Goal: Task Accomplishment & Management: Complete application form

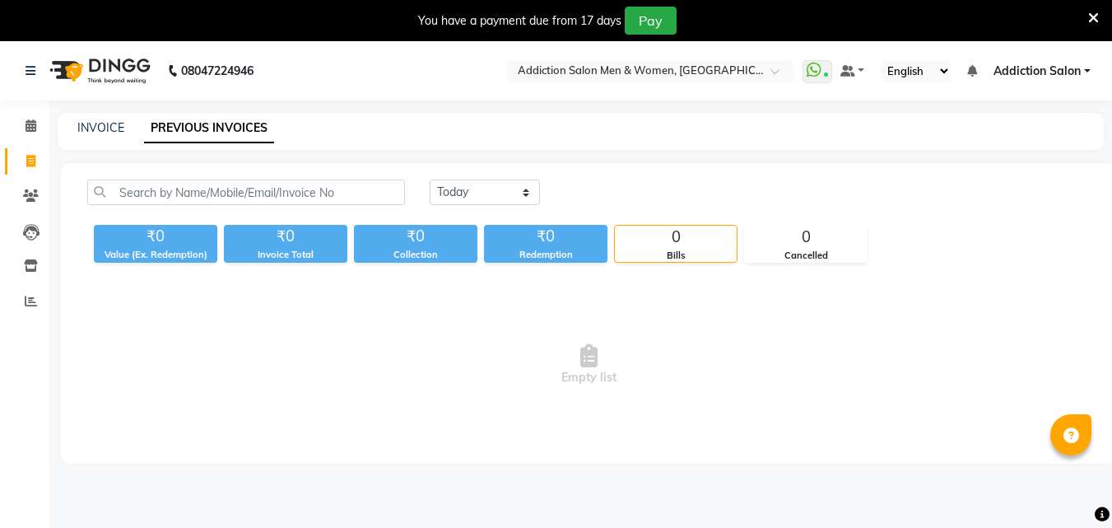
click at [116, 121] on link "INVOICE" at bounding box center [100, 127] width 47 height 15
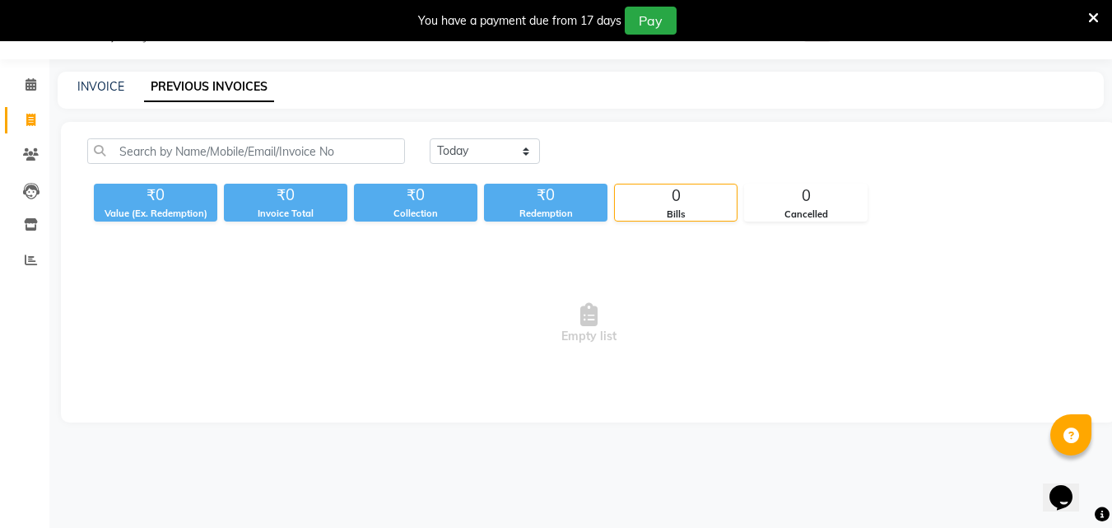
select select "service"
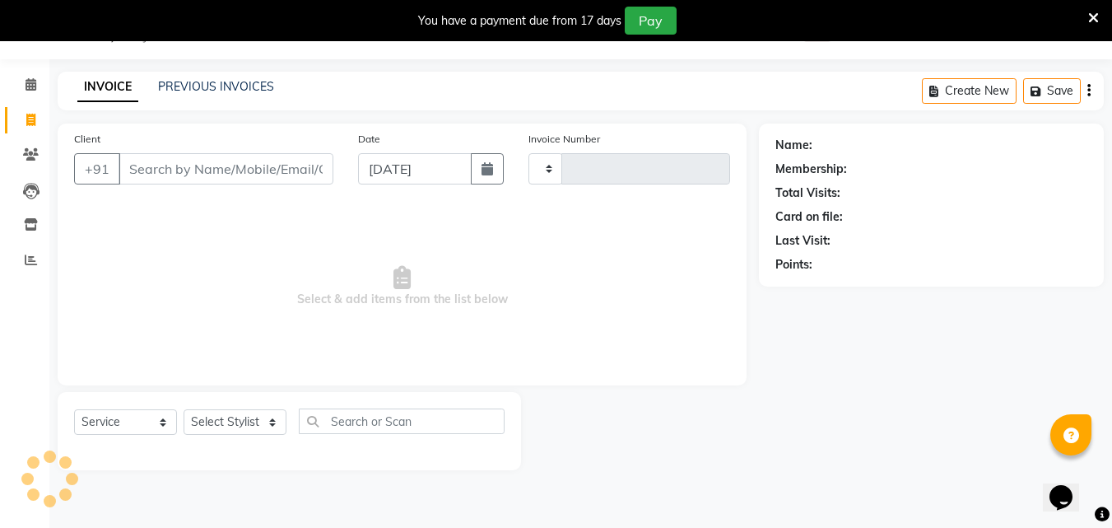
type input "3826"
select select "6595"
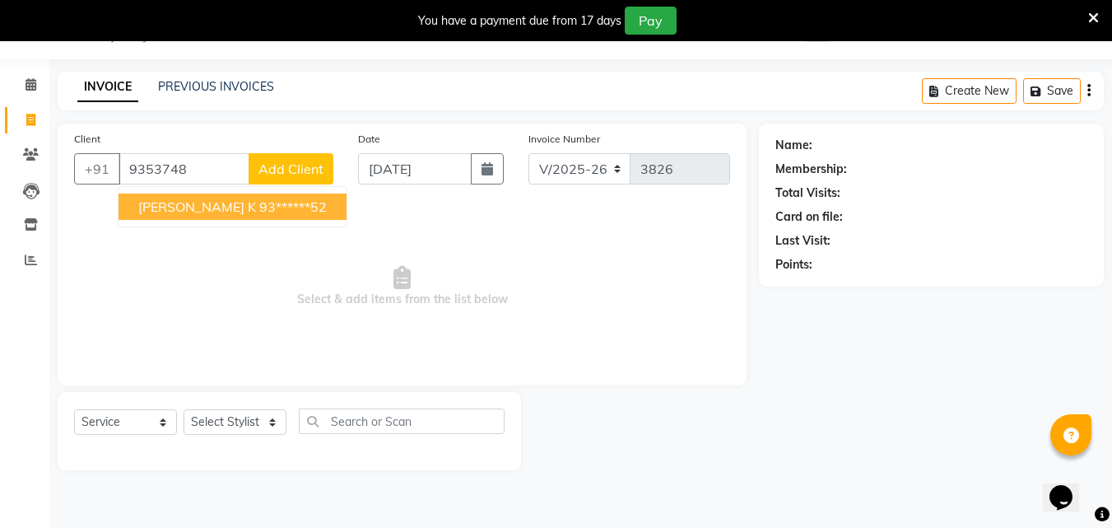
click at [194, 215] on button "[PERSON_NAME] k 93******52" at bounding box center [233, 207] width 228 height 26
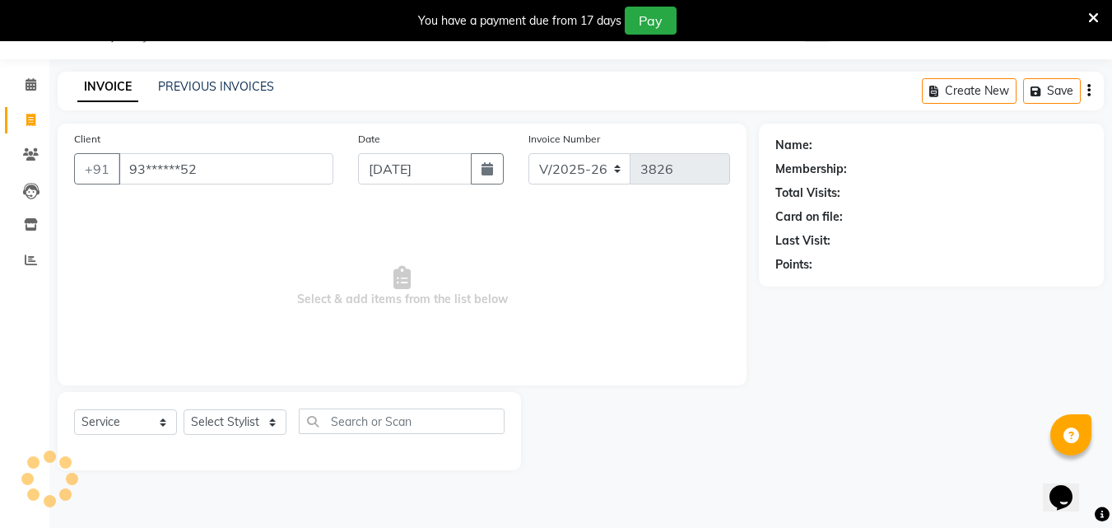
type input "93******52"
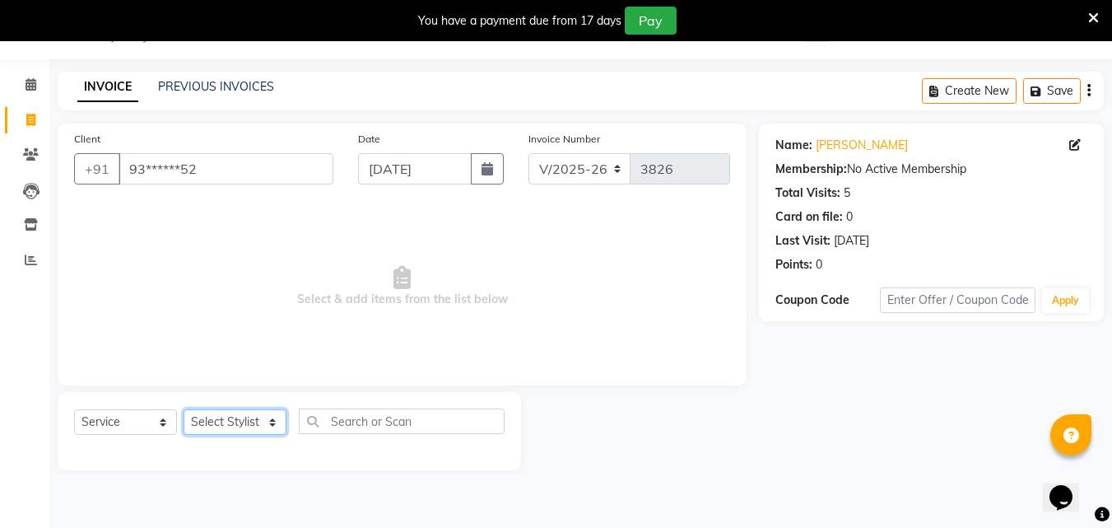
click at [221, 431] on select "Select Stylist Addiction Salon ANJALI BANSIKA [PERSON_NAME] [PERSON_NAME] [PERS…" at bounding box center [235, 422] width 103 height 26
select select "89379"
click at [184, 409] on select "Select Stylist Addiction Salon ANJALI BANSIKA [PERSON_NAME] [PERSON_NAME] [PERS…" at bounding box center [235, 422] width 103 height 26
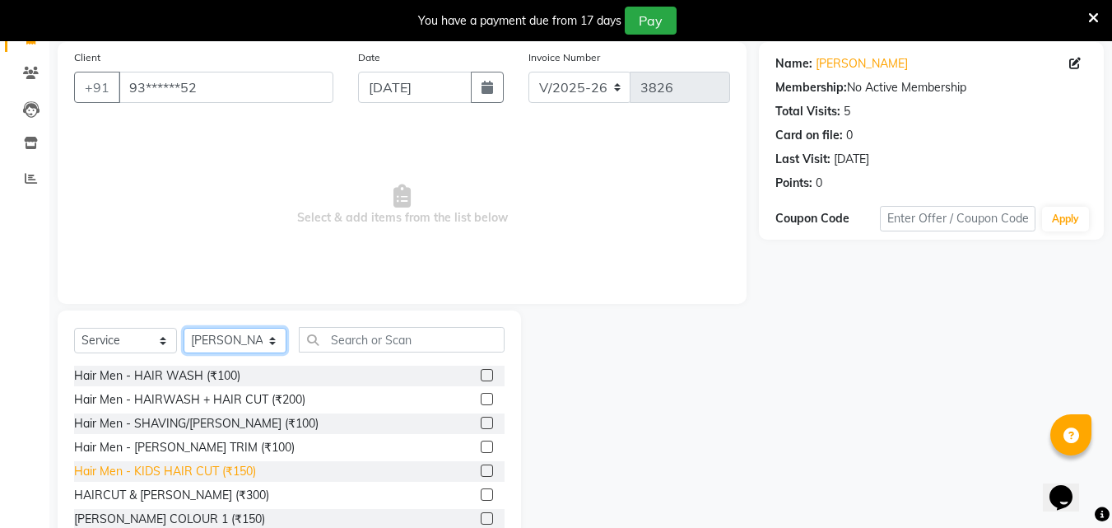
scroll to position [173, 0]
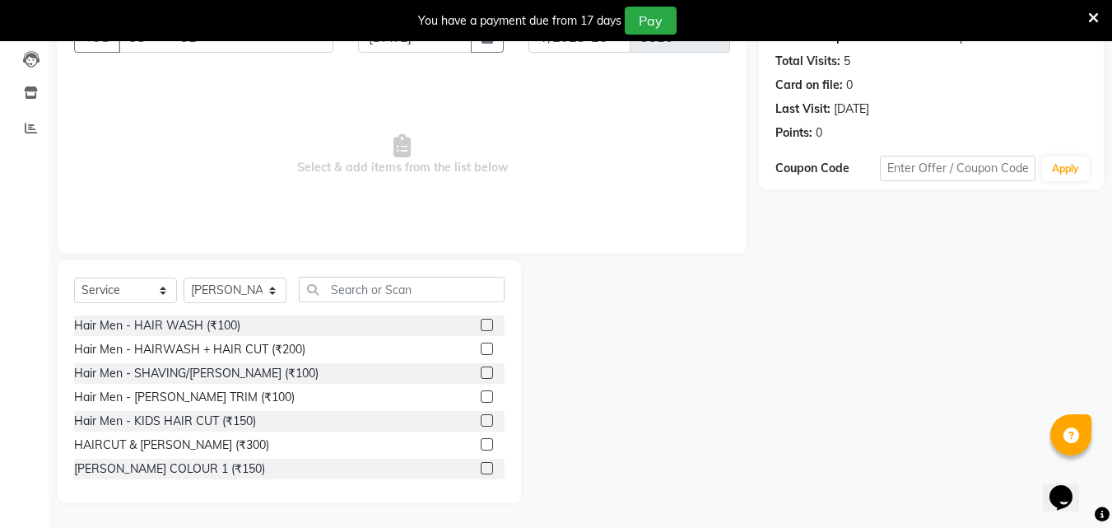
click at [481, 443] on label at bounding box center [487, 444] width 12 height 12
click at [481, 443] on input "checkbox" at bounding box center [486, 445] width 11 height 11
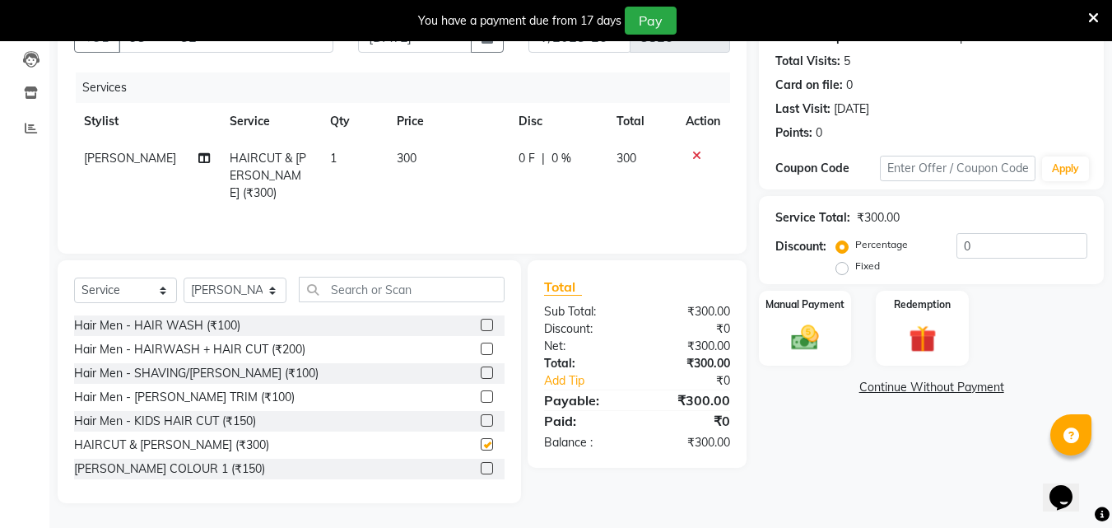
checkbox input "false"
click at [697, 151] on icon at bounding box center [697, 156] width 9 height 12
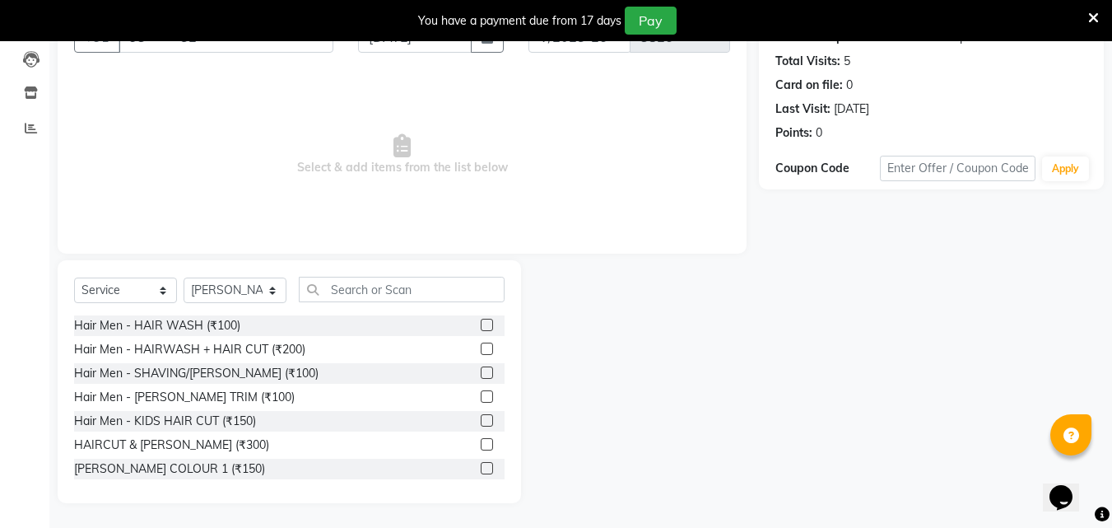
click at [481, 348] on label at bounding box center [487, 349] width 12 height 12
click at [481, 348] on input "checkbox" at bounding box center [486, 349] width 11 height 11
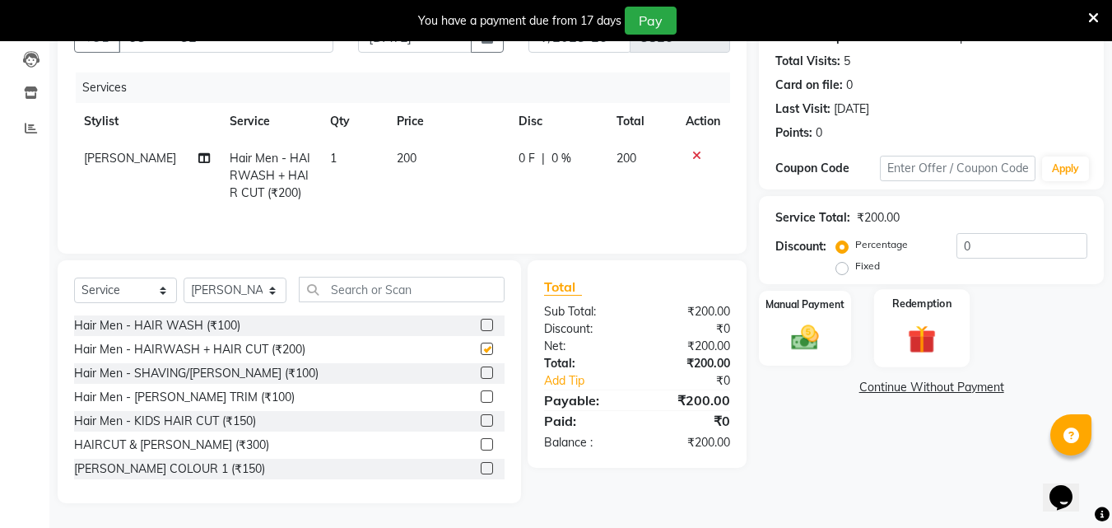
checkbox input "false"
click at [814, 322] on img at bounding box center [805, 337] width 46 height 33
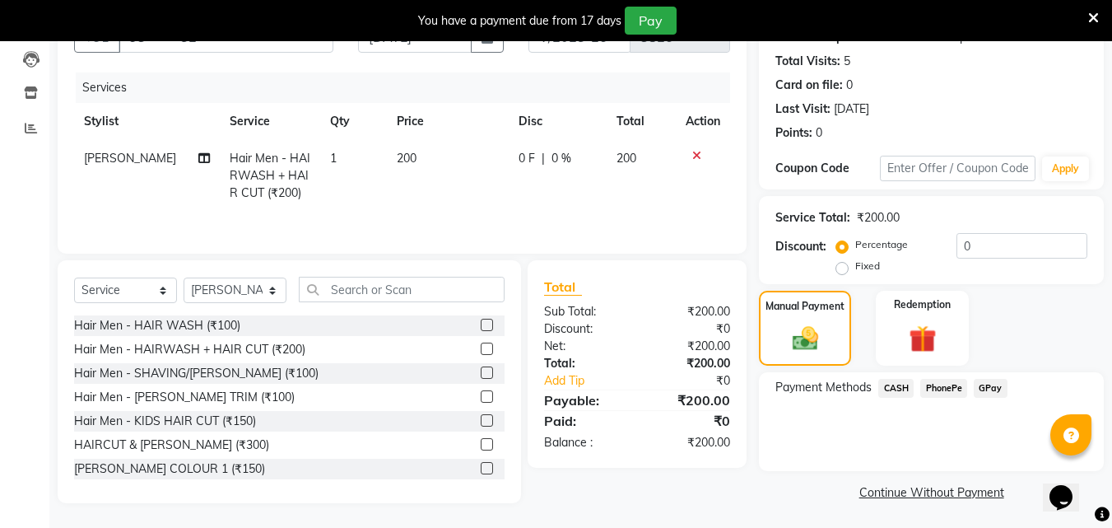
click at [898, 389] on span "CASH" at bounding box center [896, 388] width 35 height 19
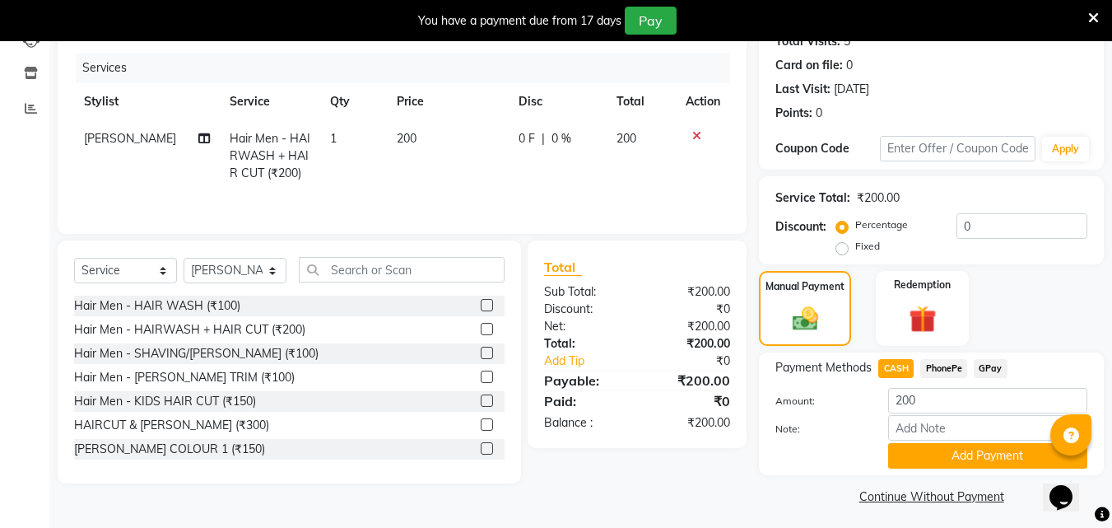
scroll to position [198, 0]
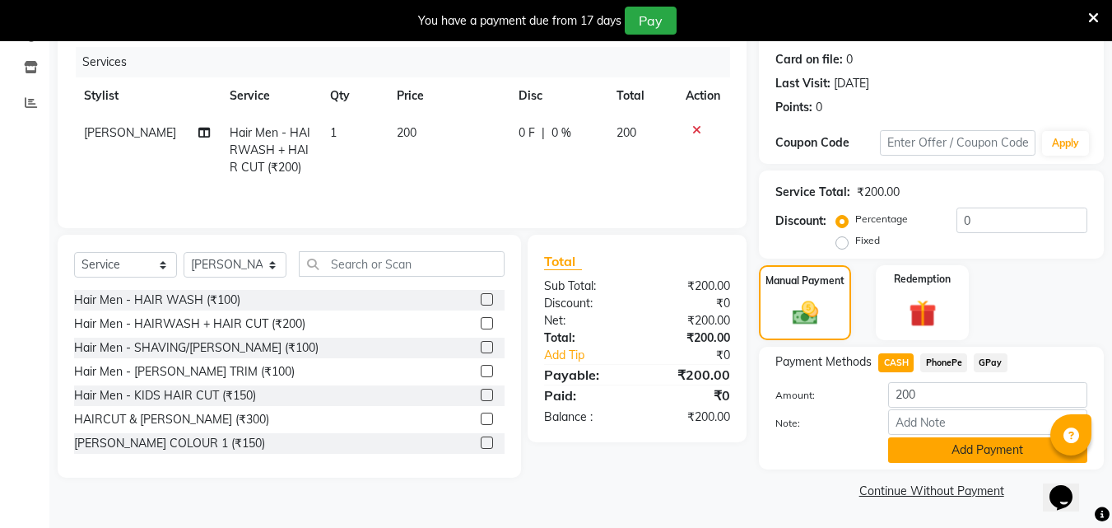
click at [915, 450] on button "Add Payment" at bounding box center [988, 450] width 199 height 26
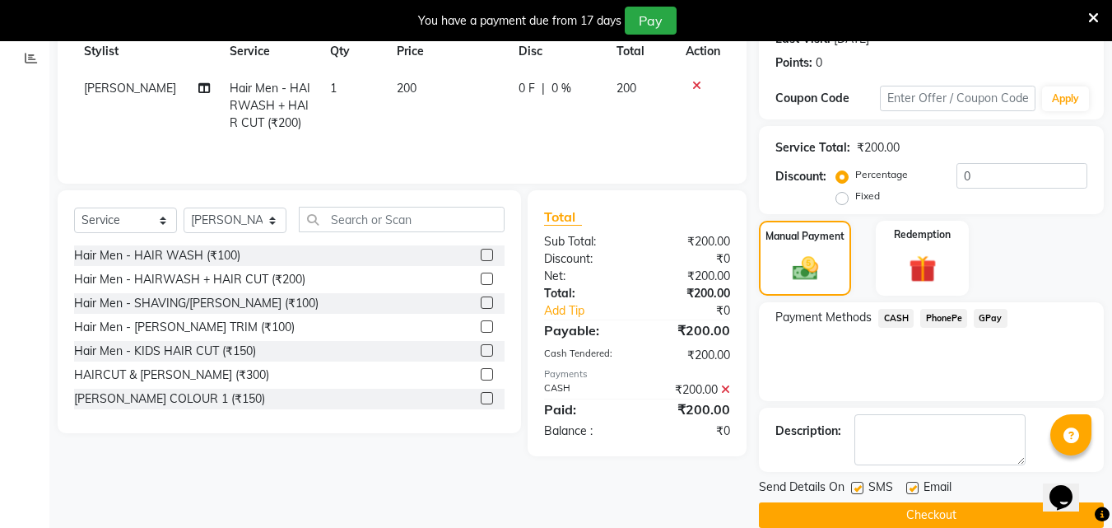
scroll to position [268, 0]
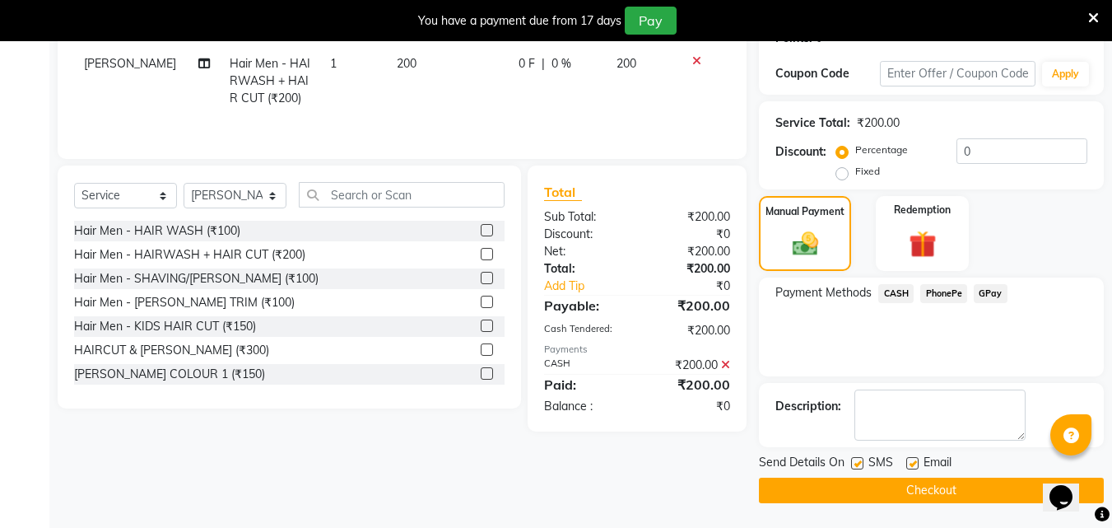
click at [907, 496] on button "Checkout" at bounding box center [931, 491] width 345 height 26
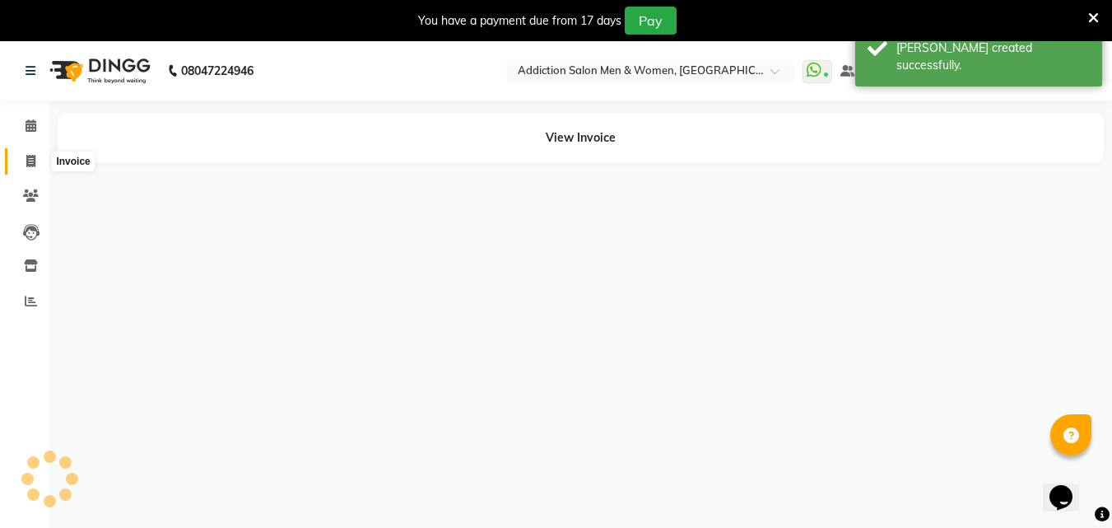
click at [35, 165] on icon at bounding box center [30, 161] width 9 height 12
select select "service"
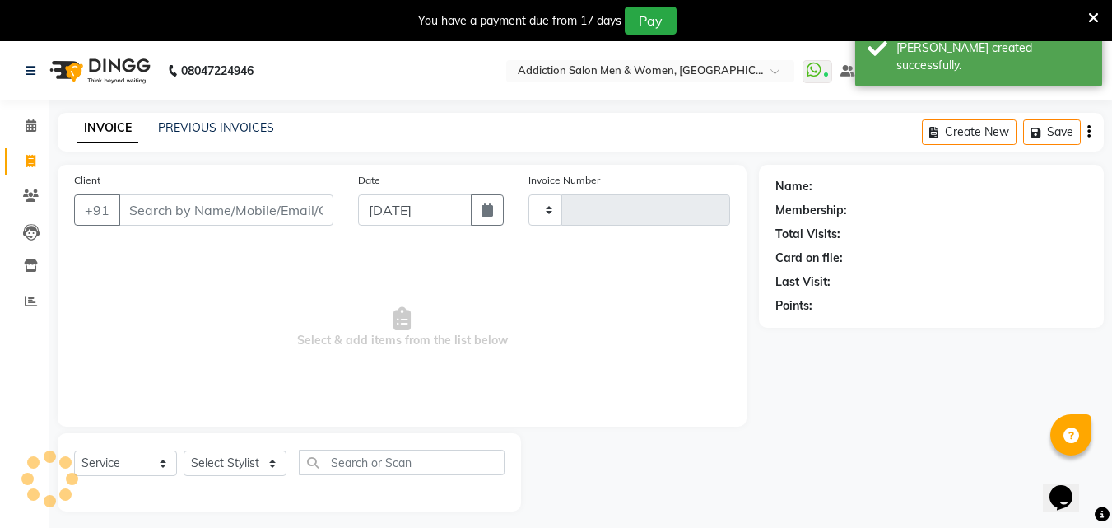
click at [204, 219] on input "Client" at bounding box center [226, 209] width 215 height 31
type input "9"
type input "3827"
select select "6595"
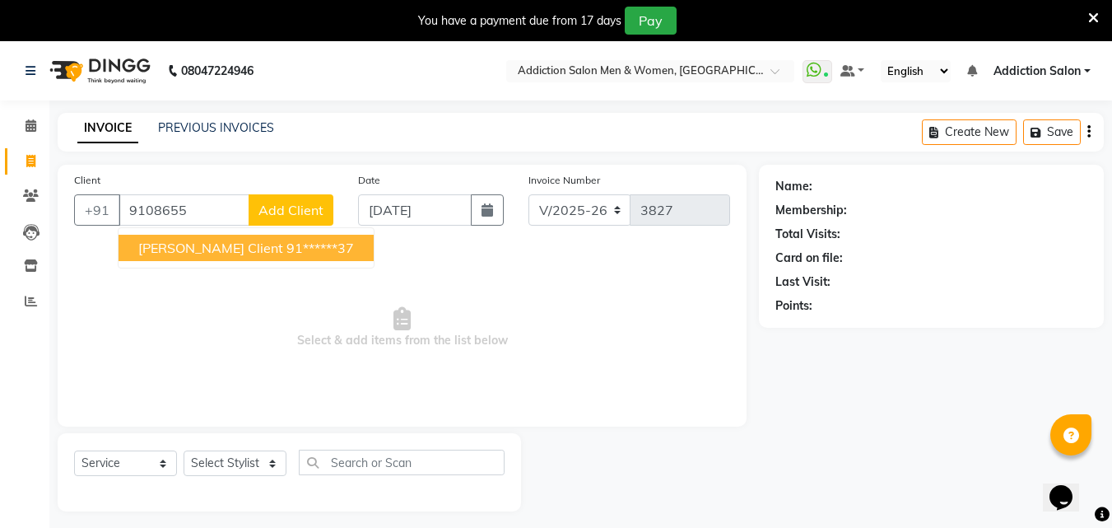
click at [205, 246] on span "[PERSON_NAME] Client" at bounding box center [210, 248] width 145 height 16
type input "91******37"
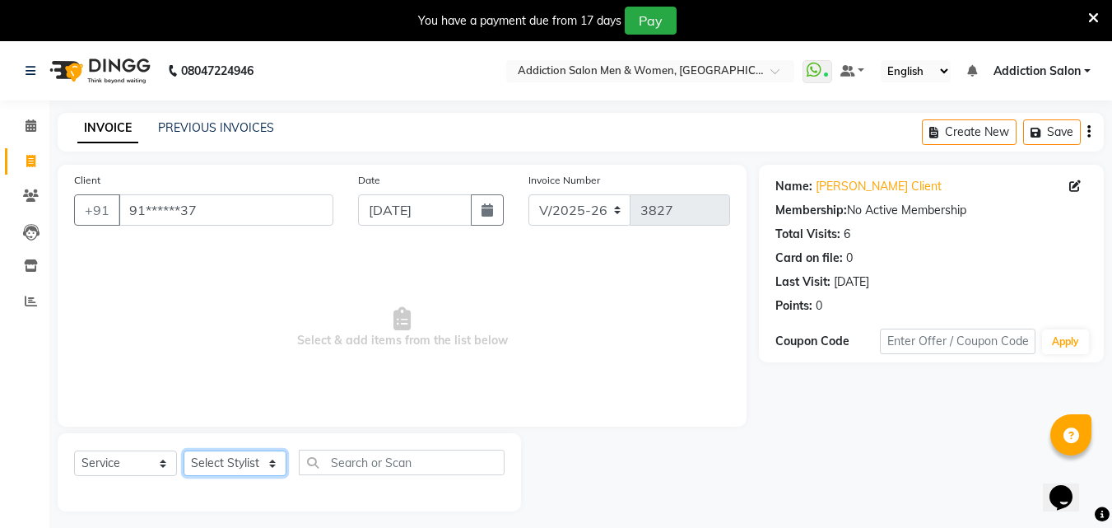
click at [239, 460] on select "Select Stylist Addiction Salon ANJALI BANSIKA [PERSON_NAME] [PERSON_NAME] [PERS…" at bounding box center [235, 463] width 103 height 26
select select "61697"
click at [184, 450] on select "Select Stylist Addiction Salon ANJALI BANSIKA [PERSON_NAME] [PERSON_NAME] [PERS…" at bounding box center [235, 463] width 103 height 26
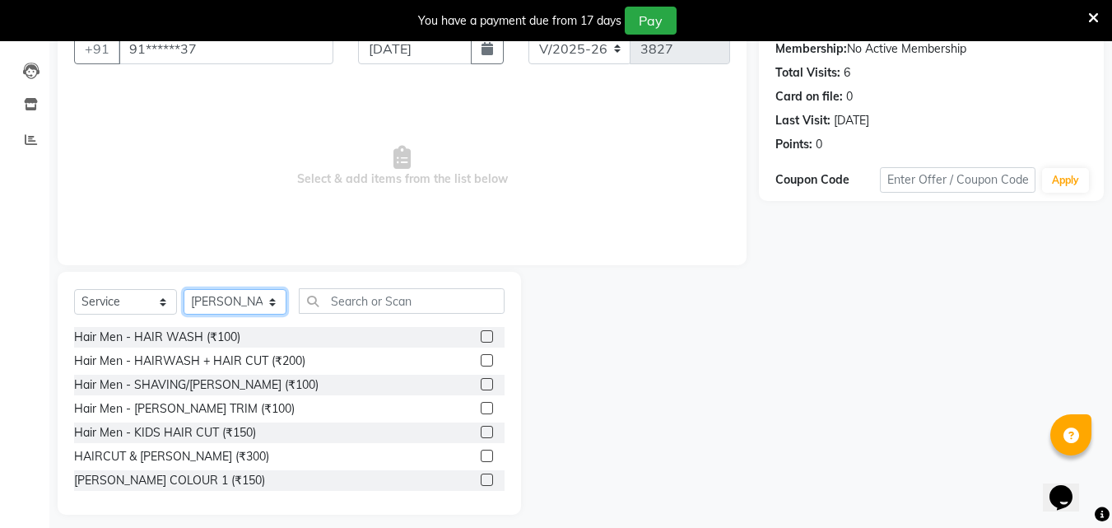
scroll to position [173, 0]
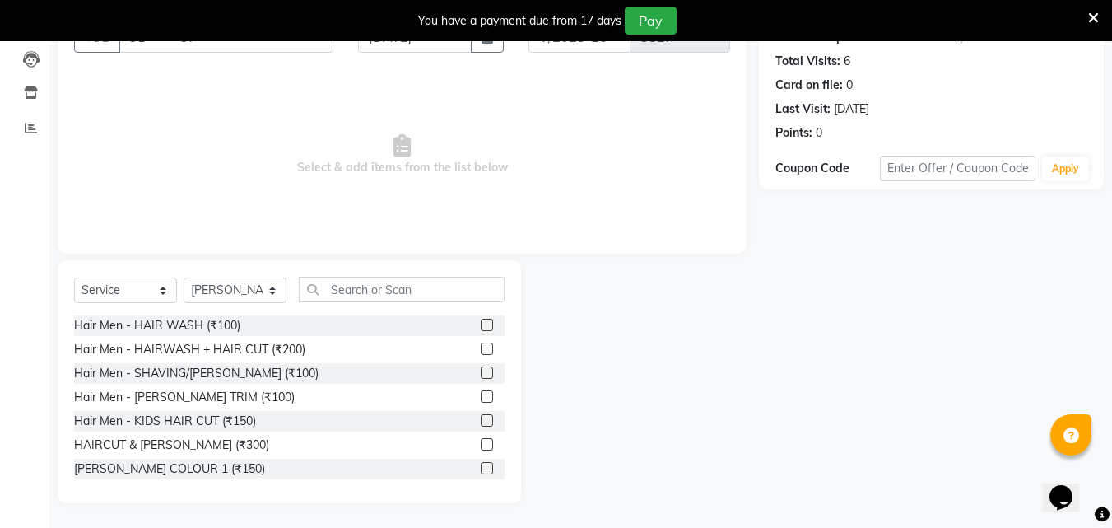
click at [481, 441] on label at bounding box center [487, 444] width 12 height 12
click at [481, 441] on input "checkbox" at bounding box center [486, 445] width 11 height 11
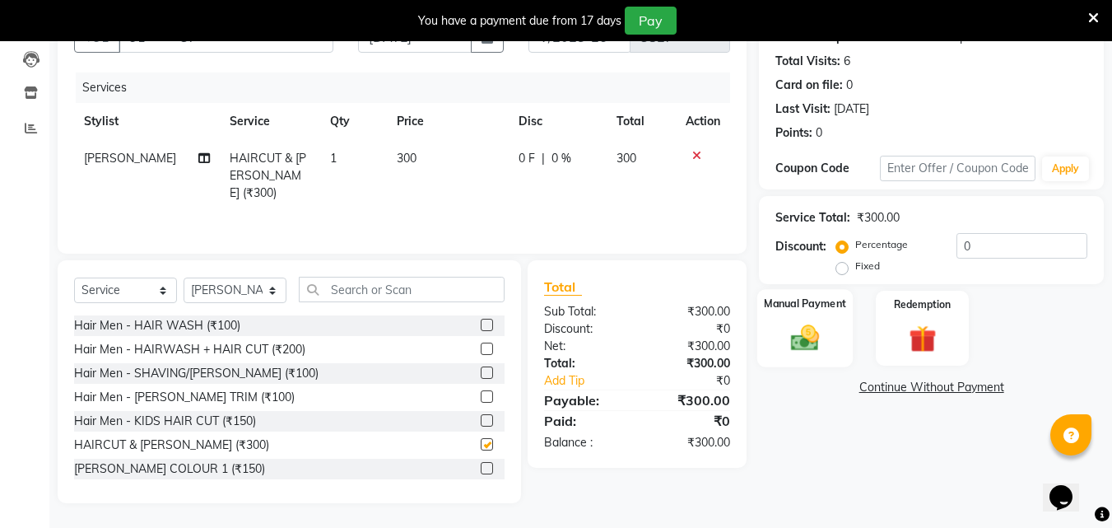
checkbox input "false"
click at [814, 345] on img at bounding box center [805, 337] width 46 height 33
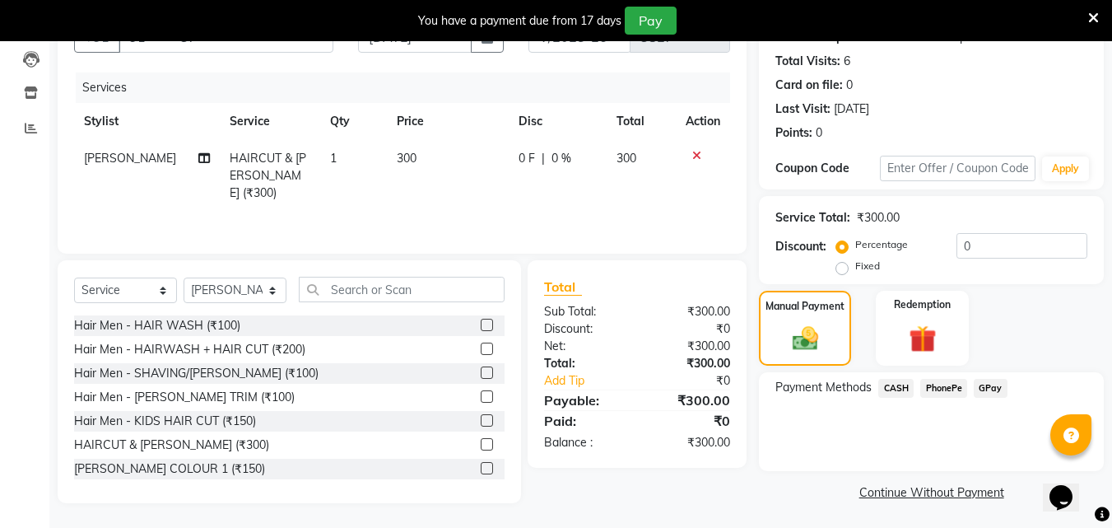
click at [903, 376] on div "Payment Methods CASH PhonePe GPay" at bounding box center [931, 421] width 345 height 99
click at [902, 386] on span "CASH" at bounding box center [896, 386] width 35 height 19
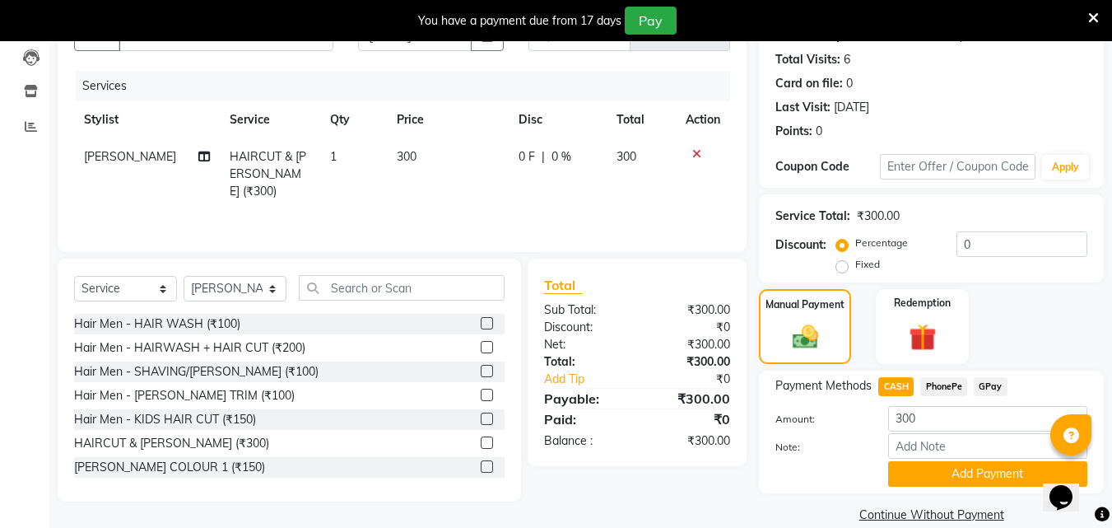
scroll to position [198, 0]
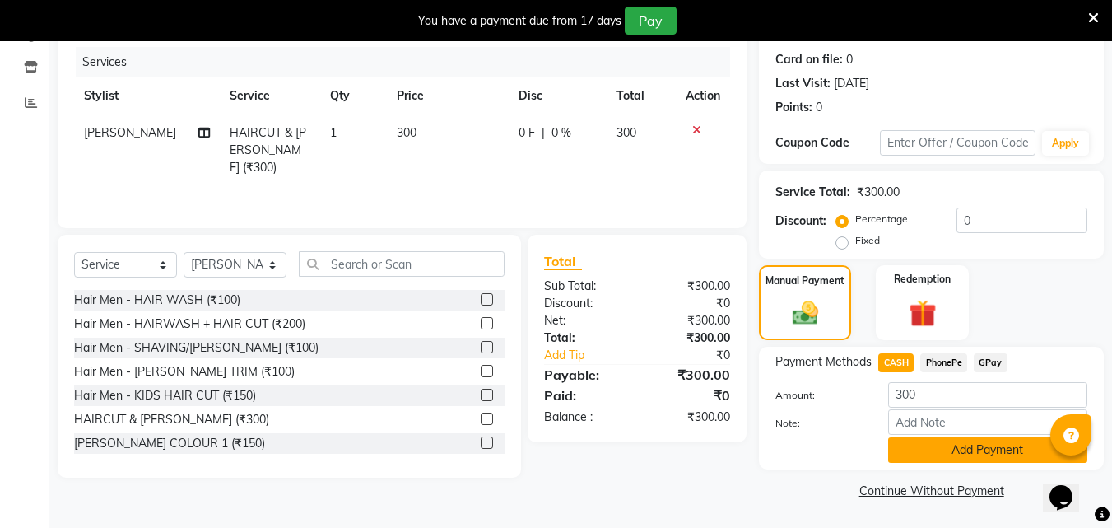
click at [914, 441] on button "Add Payment" at bounding box center [988, 450] width 199 height 26
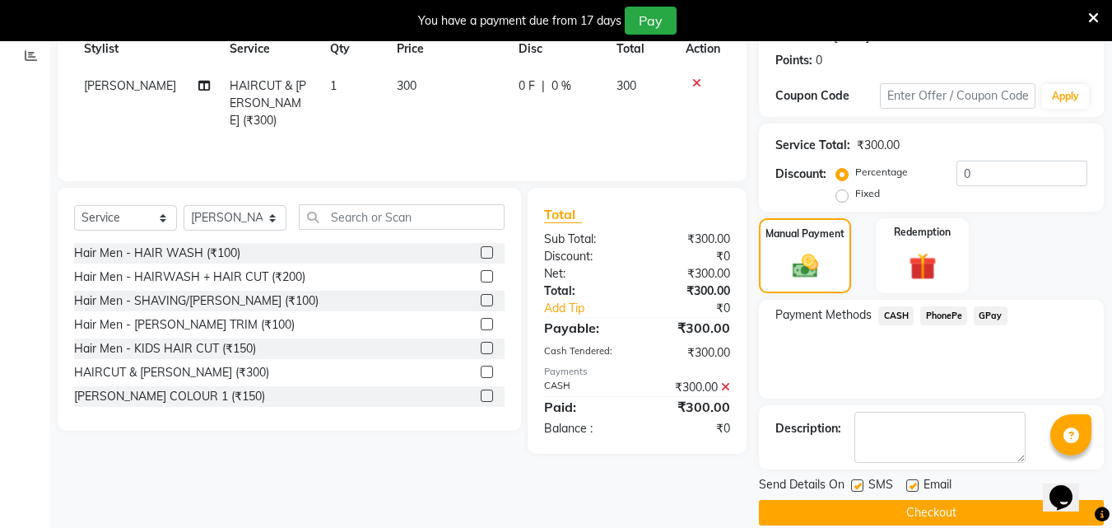
scroll to position [268, 0]
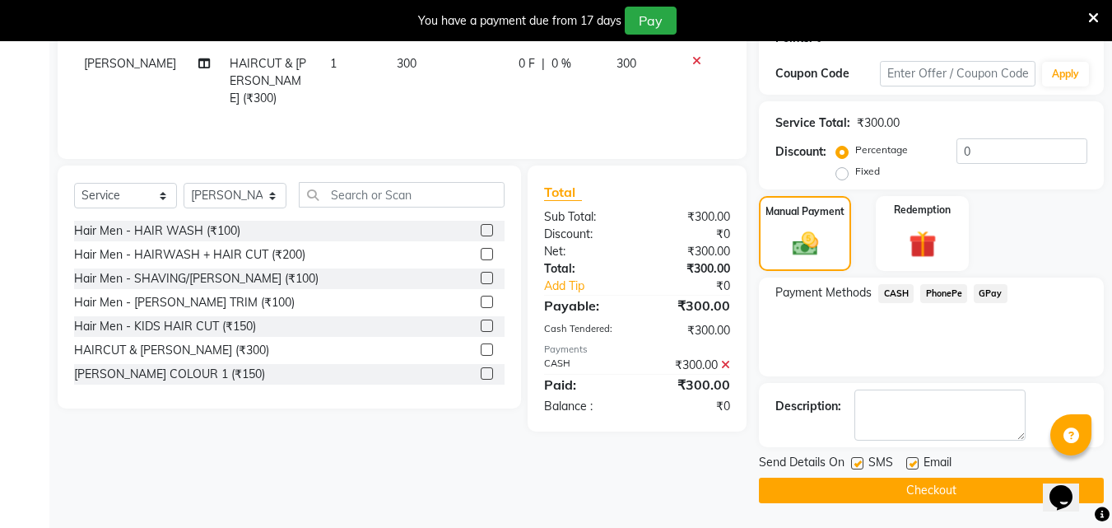
click at [941, 487] on button "Checkout" at bounding box center [931, 491] width 345 height 26
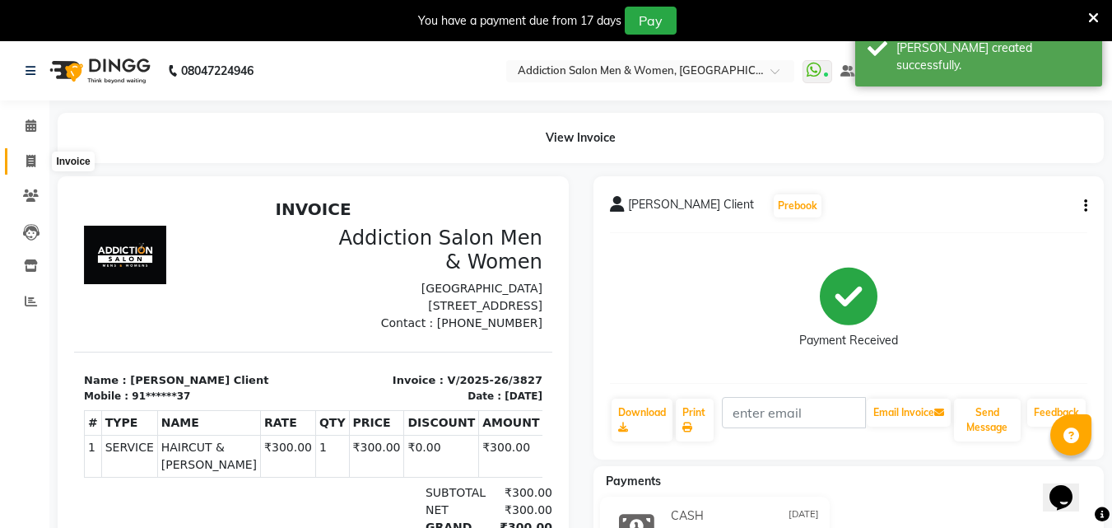
click at [25, 160] on span at bounding box center [30, 161] width 29 height 19
select select "service"
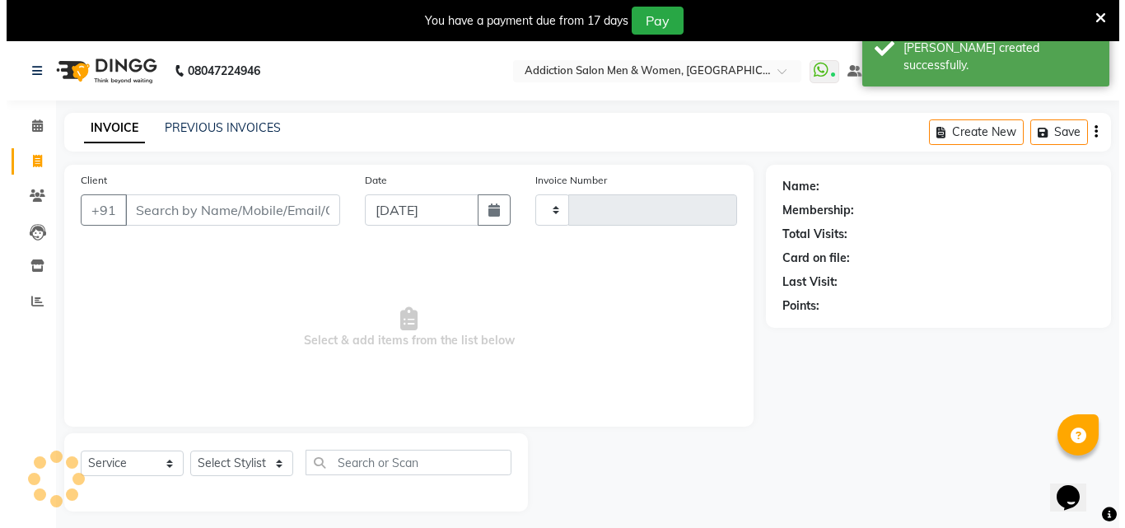
scroll to position [41, 0]
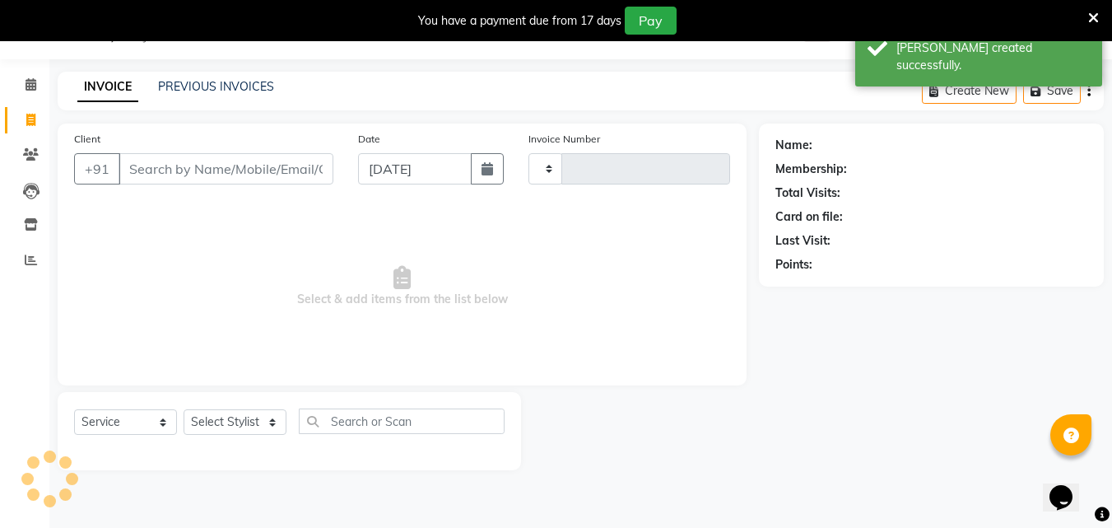
type input "3828"
select select "6595"
click at [252, 175] on input "Client" at bounding box center [226, 168] width 215 height 31
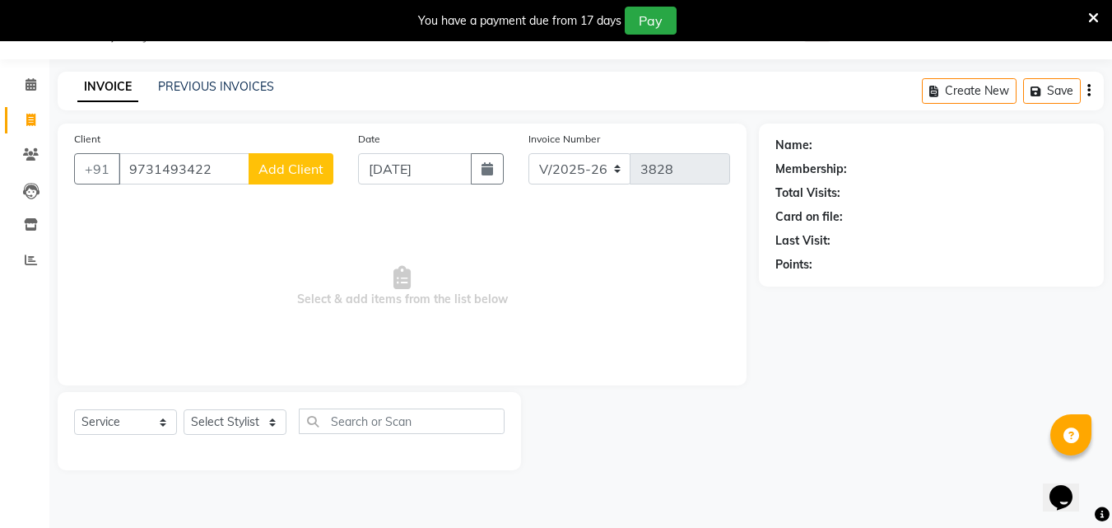
type input "9731493422"
click at [301, 166] on span "Add Client" at bounding box center [291, 169] width 65 height 16
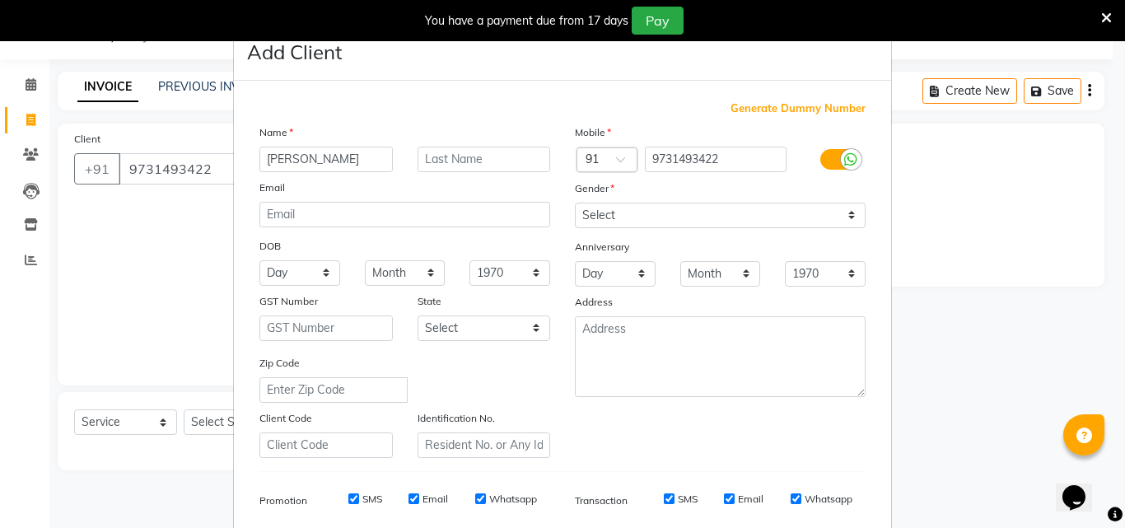
type input "[PERSON_NAME]"
click at [654, 209] on select "Select [DEMOGRAPHIC_DATA] [DEMOGRAPHIC_DATA] Other Prefer Not To Say" at bounding box center [720, 216] width 291 height 26
select select "[DEMOGRAPHIC_DATA]"
click at [575, 203] on select "Select [DEMOGRAPHIC_DATA] [DEMOGRAPHIC_DATA] Other Prefer Not To Say" at bounding box center [720, 216] width 291 height 26
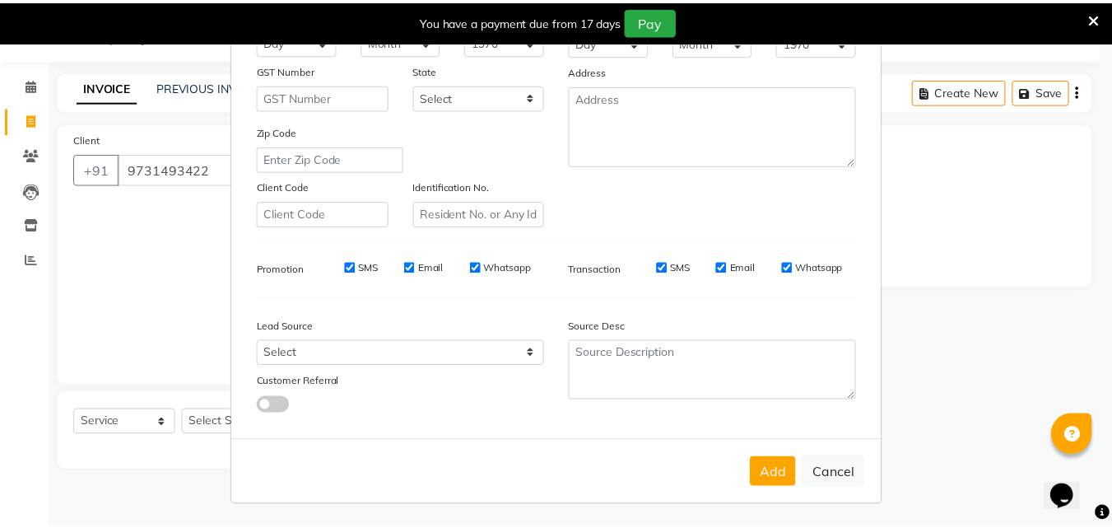
scroll to position [232, 0]
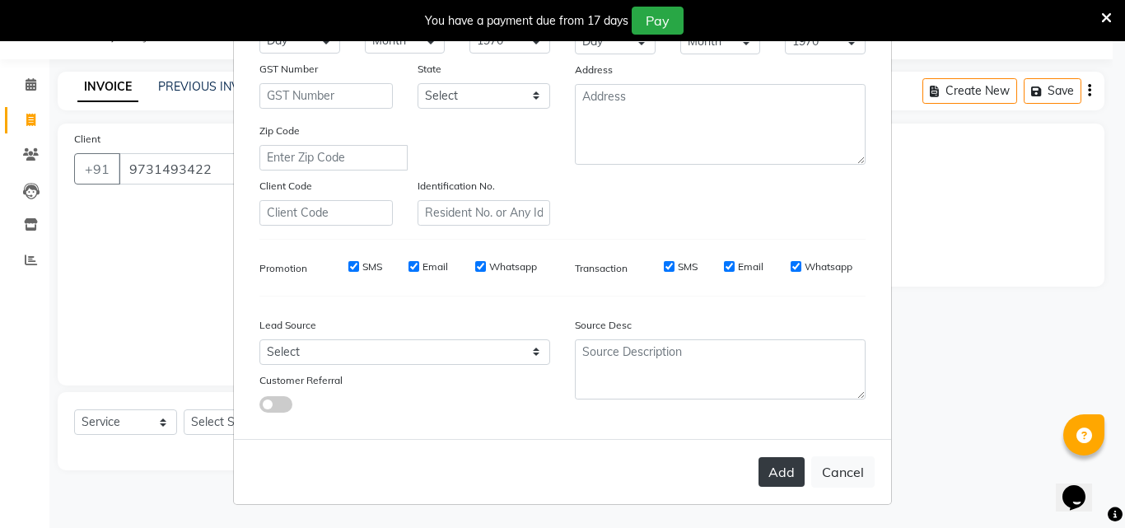
click at [777, 463] on button "Add" at bounding box center [781, 472] width 46 height 30
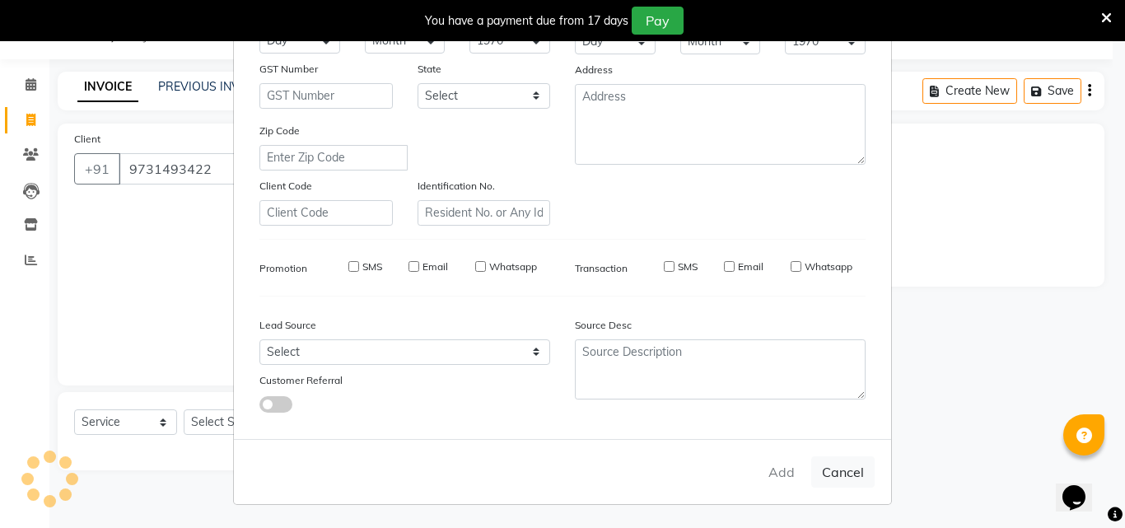
type input "97******22"
select select
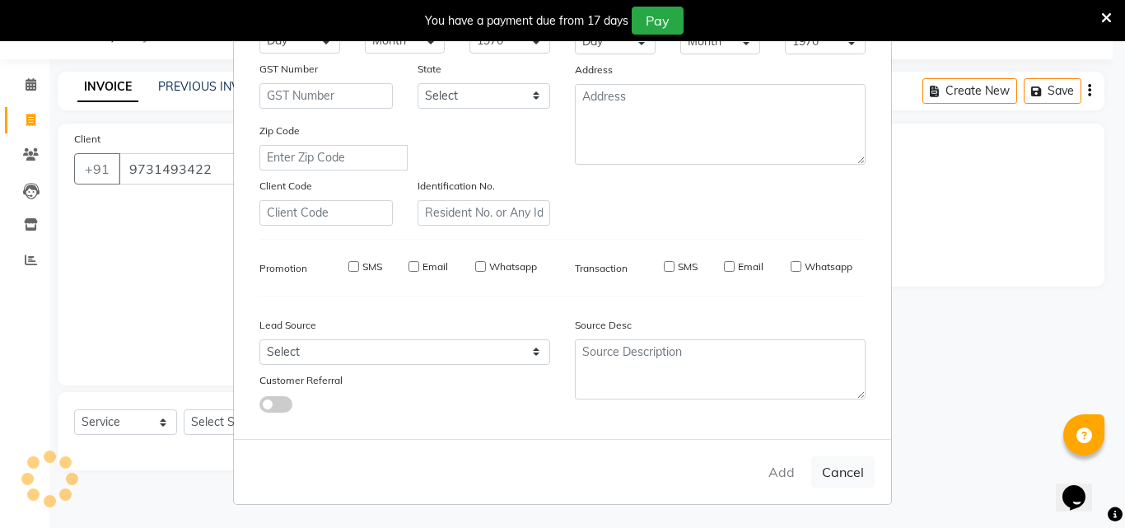
select select
checkbox input "false"
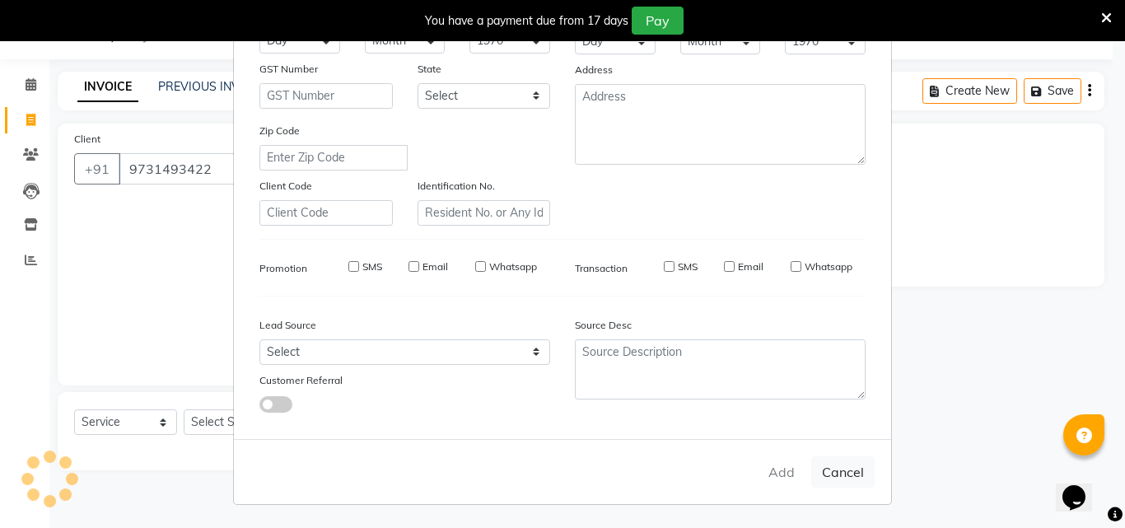
checkbox input "false"
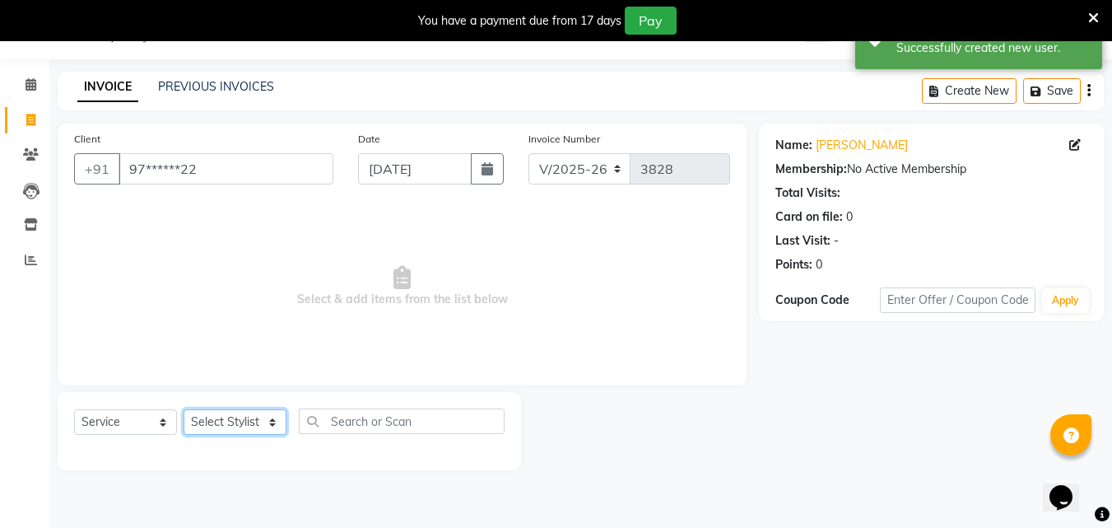
click at [238, 424] on select "Select Stylist Addiction Salon ANJALI BANSIKA [PERSON_NAME] [PERSON_NAME] [PERS…" at bounding box center [235, 422] width 103 height 26
select select "67107"
click at [184, 409] on select "Select Stylist Addiction Salon ANJALI BANSIKA [PERSON_NAME] [PERSON_NAME] [PERS…" at bounding box center [235, 422] width 103 height 26
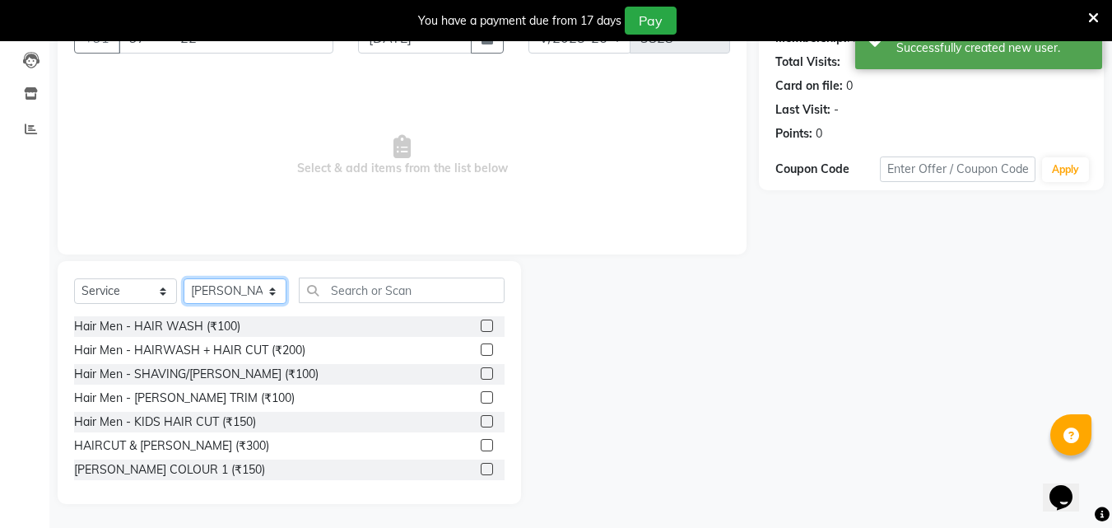
scroll to position [173, 0]
click at [481, 445] on label at bounding box center [487, 444] width 12 height 12
click at [481, 445] on input "checkbox" at bounding box center [486, 445] width 11 height 11
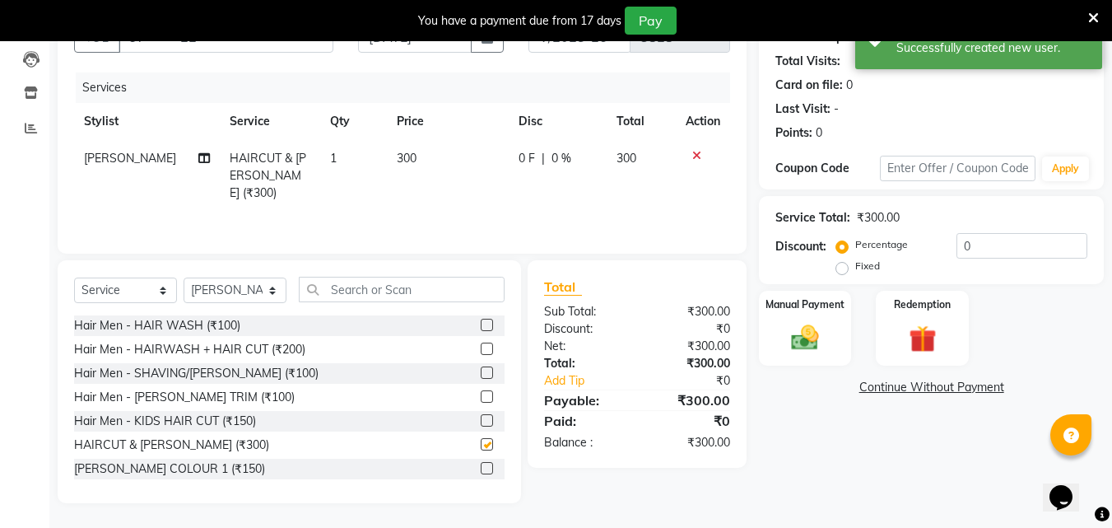
checkbox input "false"
click at [481, 324] on label at bounding box center [487, 325] width 12 height 12
click at [481, 324] on input "checkbox" at bounding box center [486, 325] width 11 height 11
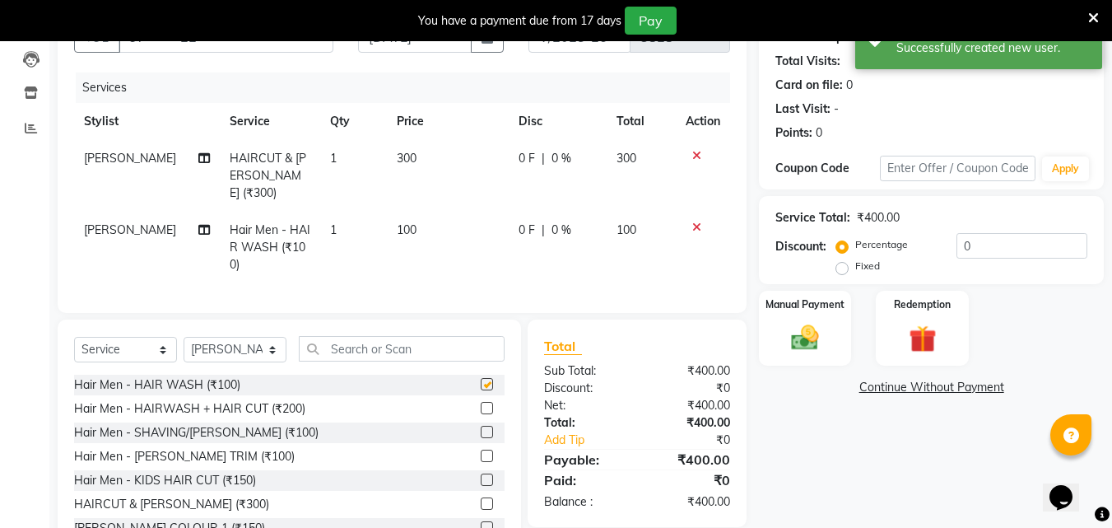
checkbox input "false"
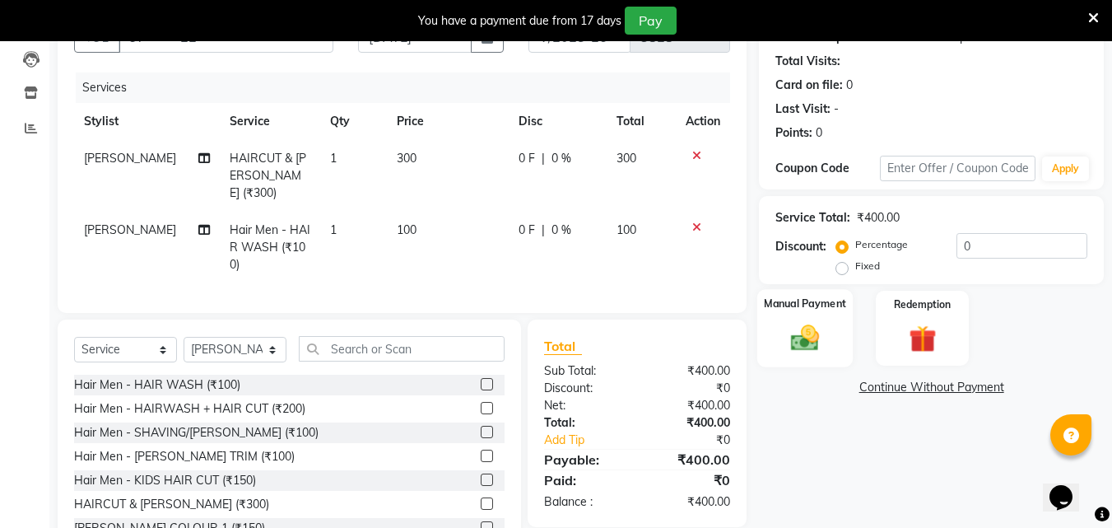
click at [809, 336] on img at bounding box center [805, 337] width 46 height 33
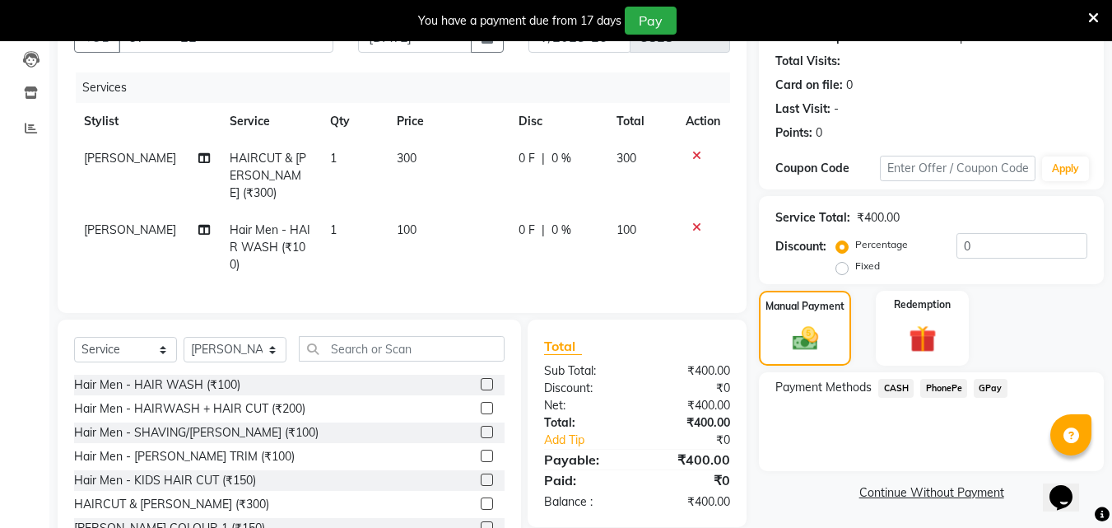
click at [946, 385] on span "PhonePe" at bounding box center [944, 388] width 47 height 19
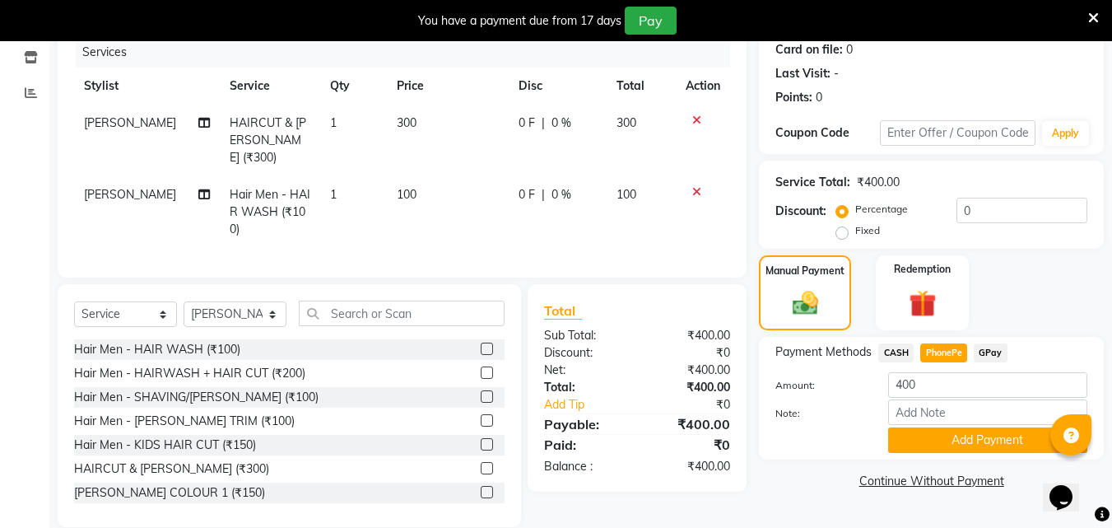
scroll to position [227, 0]
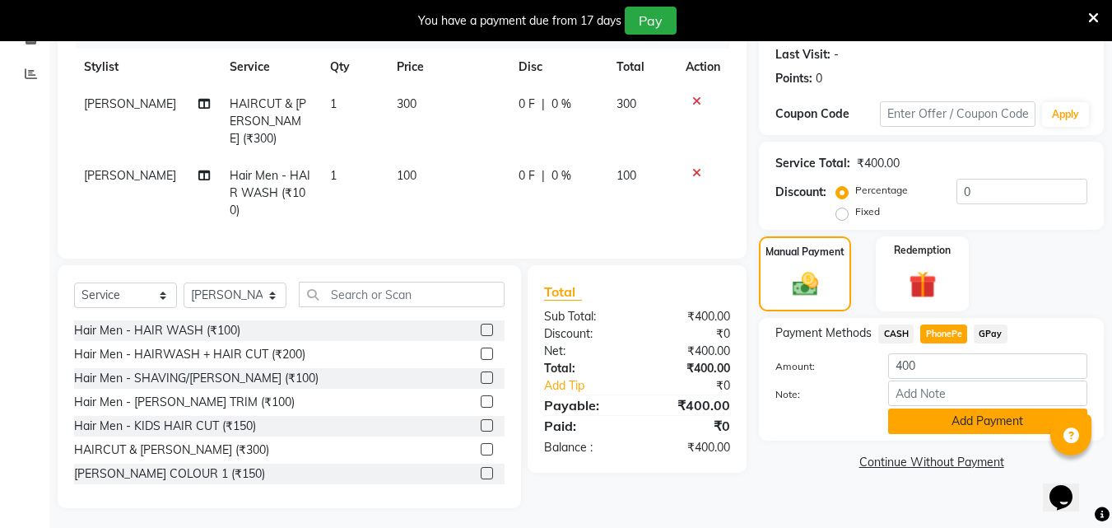
click at [946, 423] on button "Add Payment" at bounding box center [988, 421] width 199 height 26
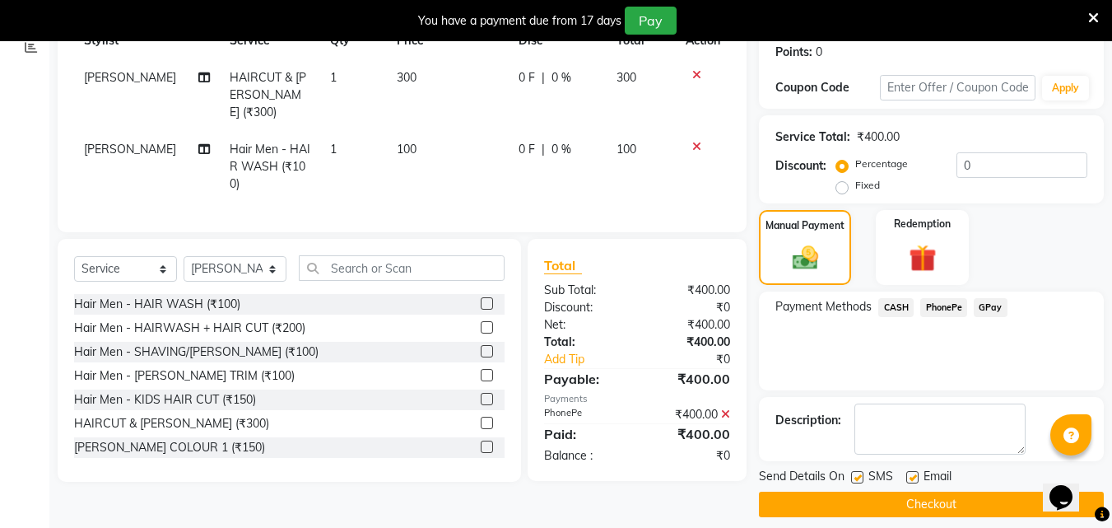
scroll to position [268, 0]
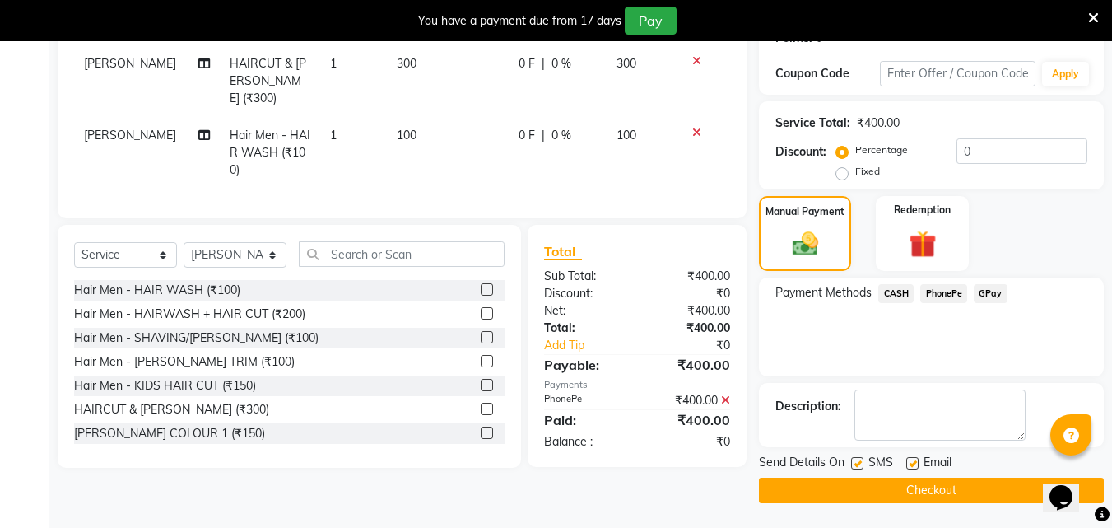
click at [970, 484] on button "Checkout" at bounding box center [931, 491] width 345 height 26
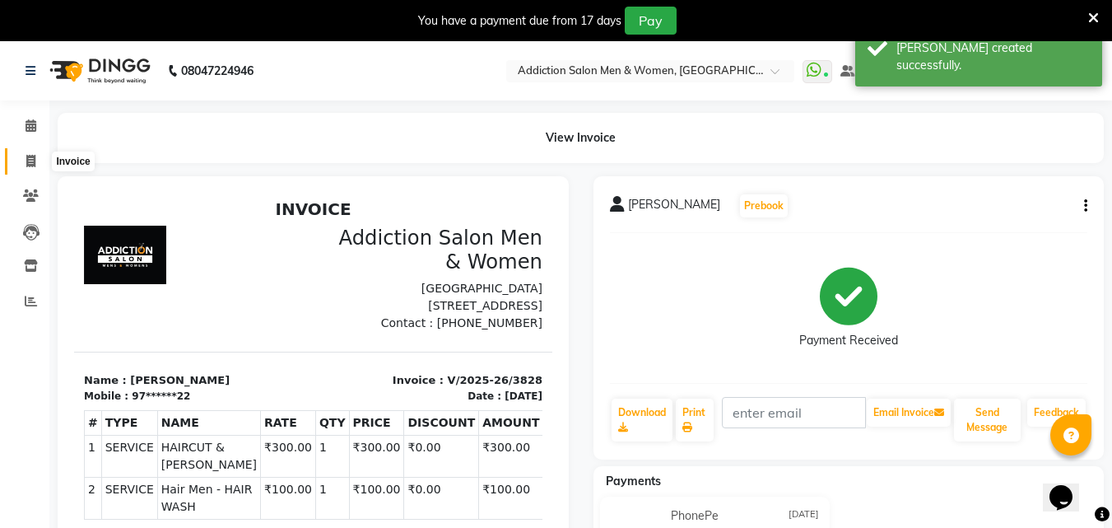
click at [29, 160] on icon at bounding box center [30, 161] width 9 height 12
select select "service"
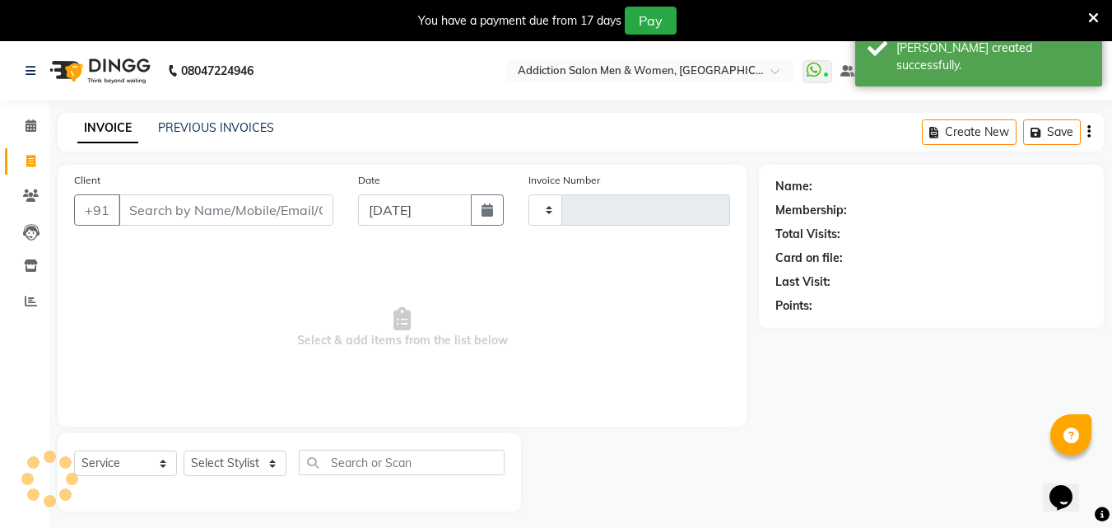
scroll to position [41, 0]
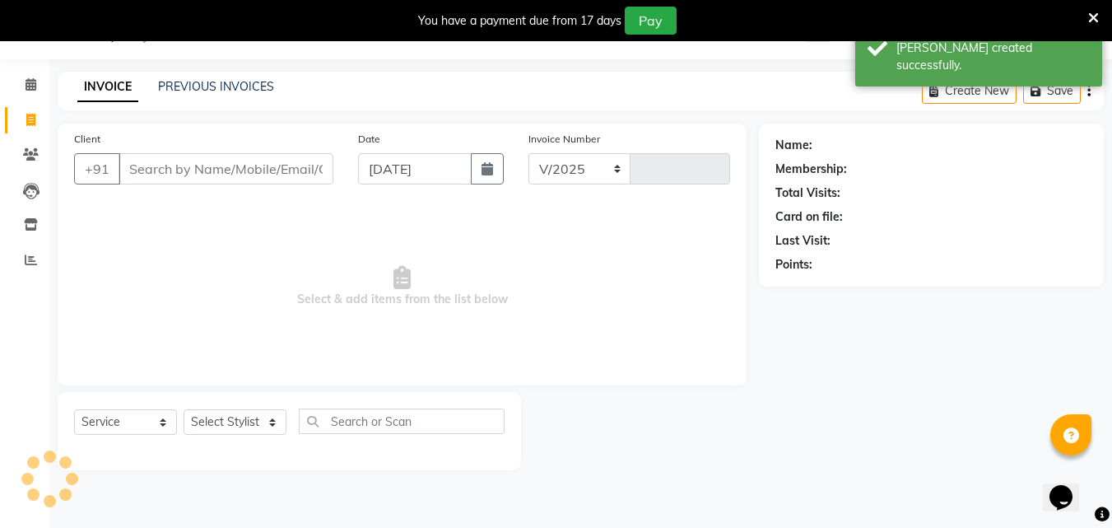
select select "6595"
type input "3829"
click at [194, 174] on input "Client" at bounding box center [226, 168] width 215 height 31
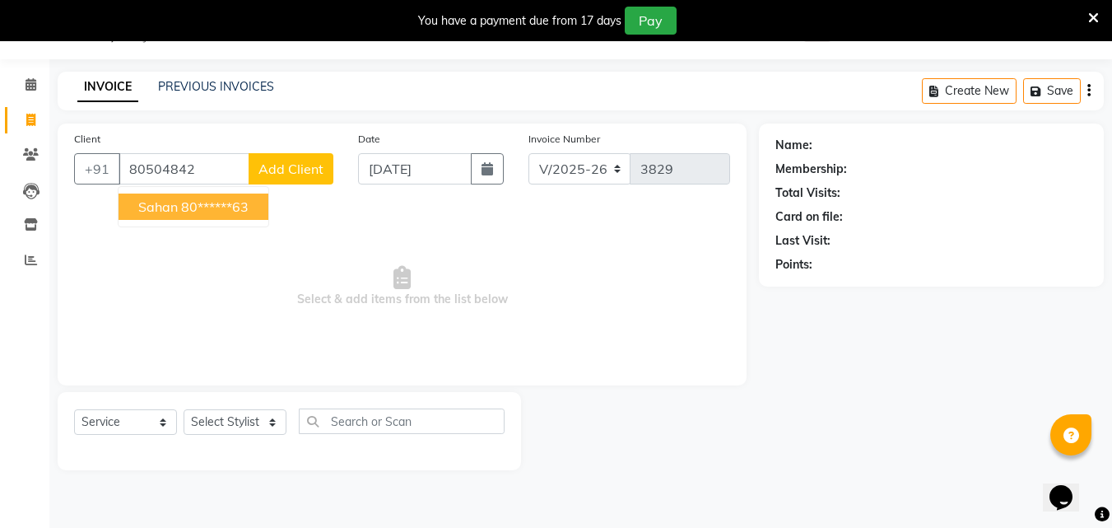
click at [202, 211] on ngb-highlight "80******63" at bounding box center [215, 206] width 68 height 16
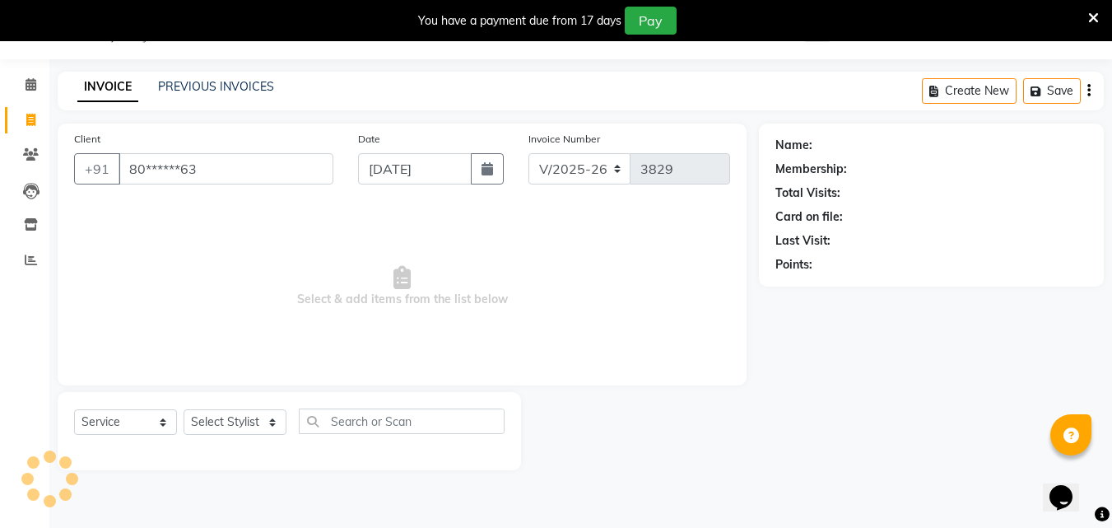
type input "80******63"
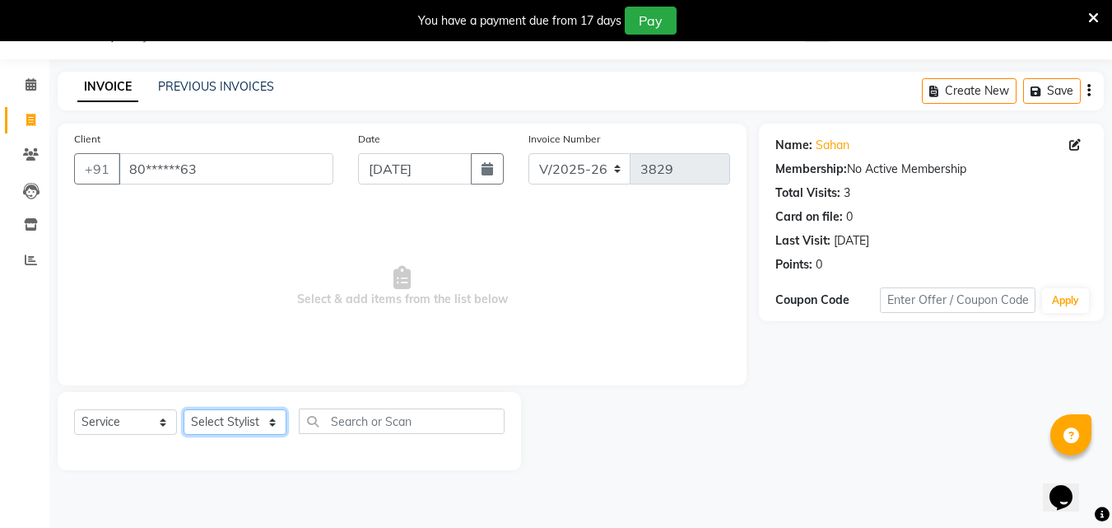
click at [233, 412] on select "Select Stylist Addiction Salon ANJALI BANSIKA [PERSON_NAME] [PERSON_NAME] [PERS…" at bounding box center [235, 422] width 103 height 26
select select "67107"
click at [184, 409] on select "Select Stylist Addiction Salon ANJALI BANSIKA [PERSON_NAME] [PERSON_NAME] [PERS…" at bounding box center [235, 422] width 103 height 26
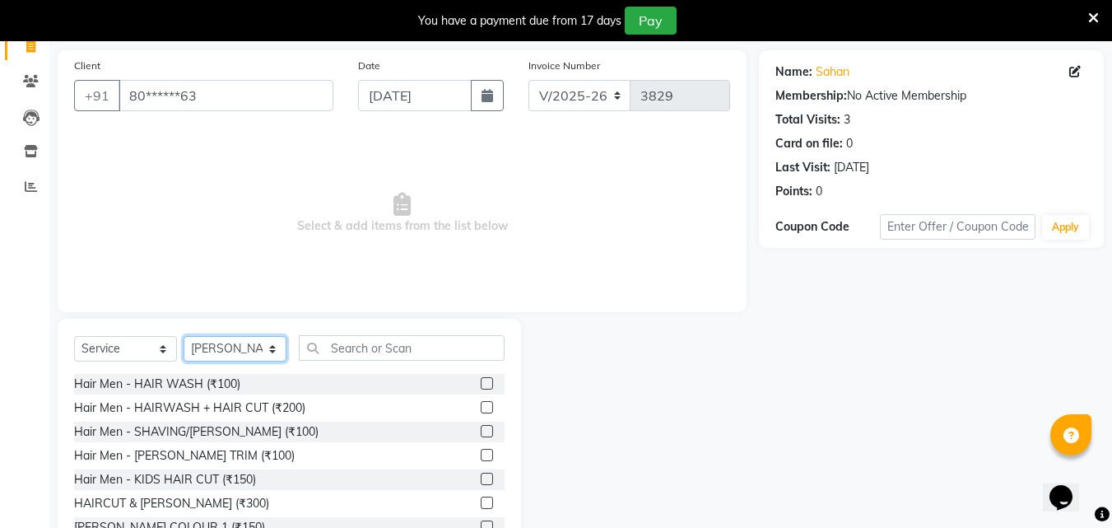
scroll to position [173, 0]
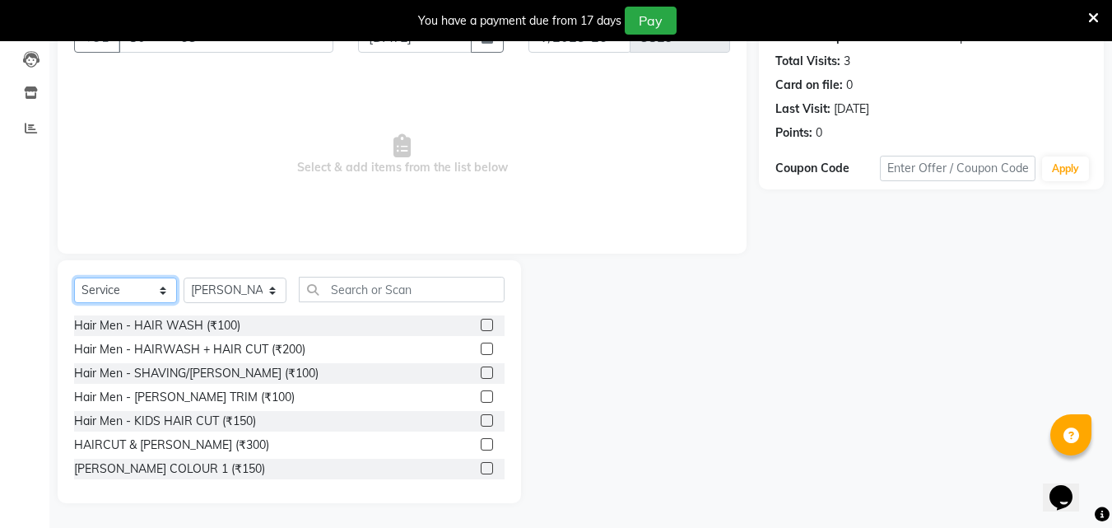
click at [121, 279] on select "Select Service Product Membership Package Voucher Prepaid Gift Card" at bounding box center [125, 291] width 103 height 26
select select "product"
click at [74, 278] on select "Select Service Product Membership Package Voucher Prepaid Gift Card" at bounding box center [125, 291] width 103 height 26
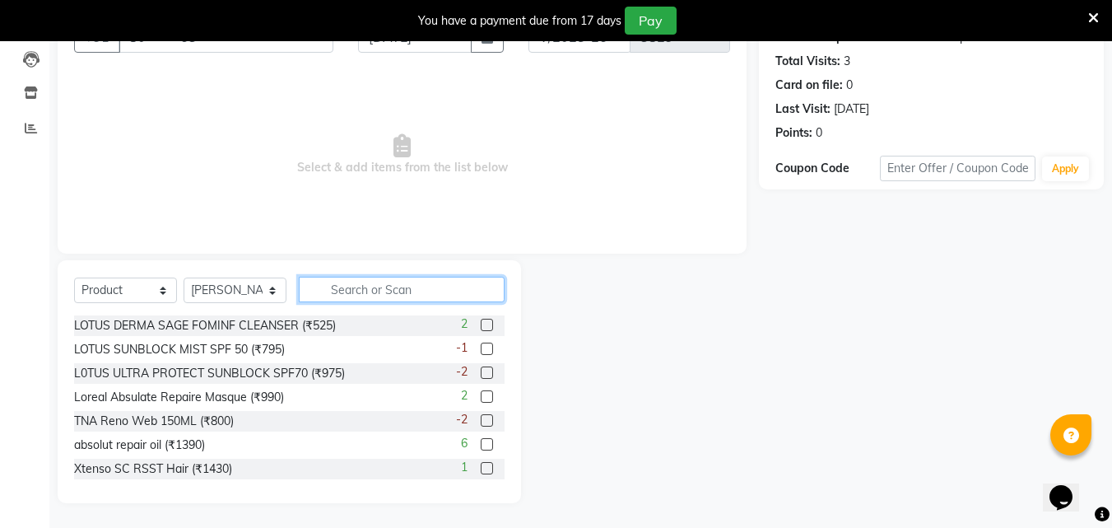
click at [426, 296] on input "text" at bounding box center [402, 290] width 206 height 26
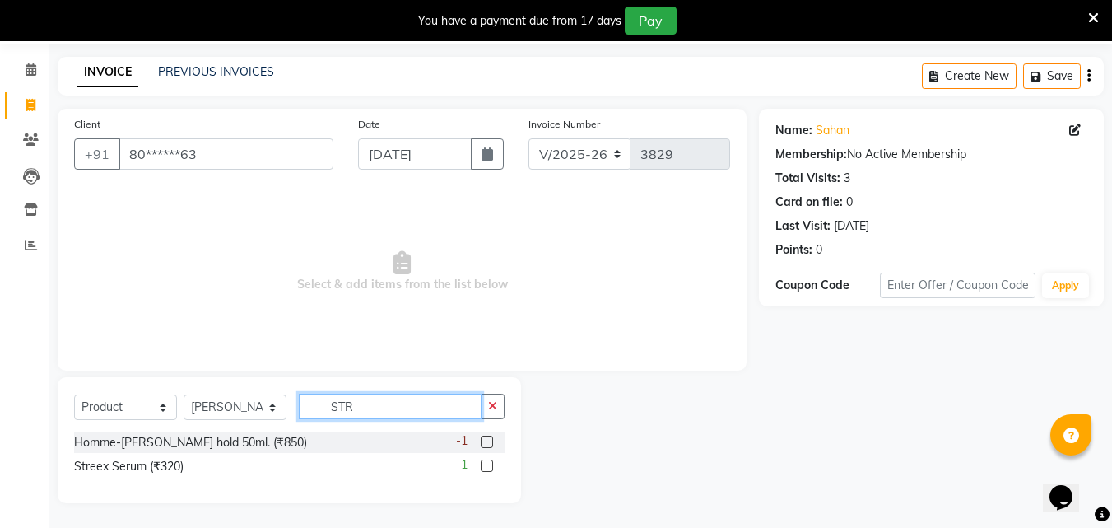
scroll to position [56, 0]
type input "STR"
click at [490, 466] on label at bounding box center [487, 465] width 12 height 12
click at [490, 466] on input "checkbox" at bounding box center [486, 466] width 11 height 11
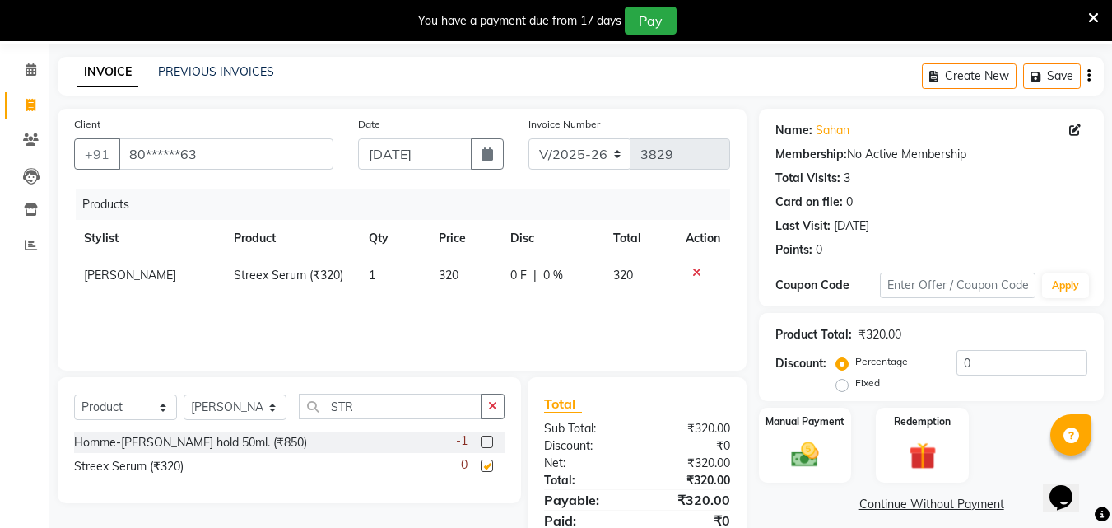
checkbox input "false"
click at [785, 455] on img at bounding box center [805, 454] width 46 height 33
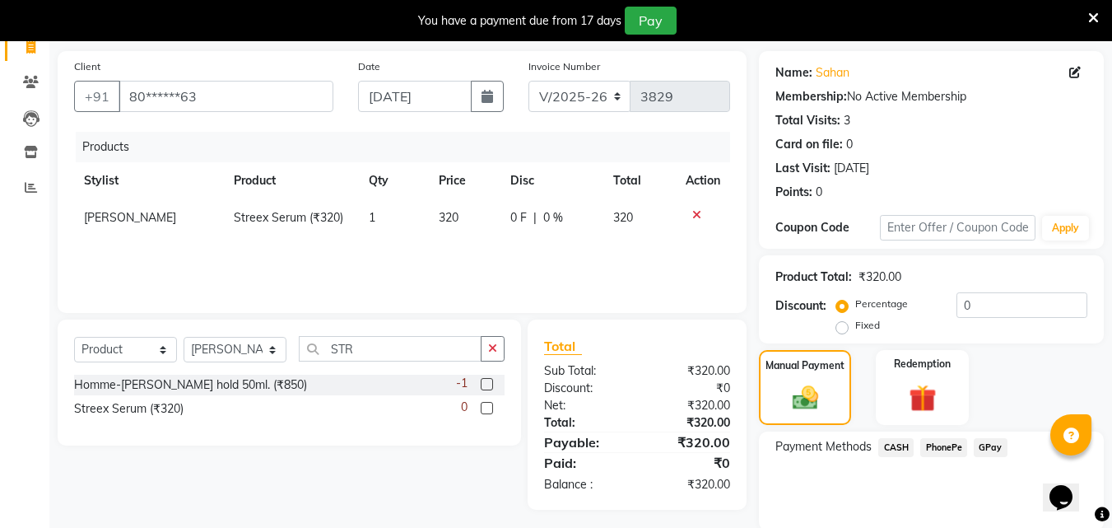
scroll to position [175, 0]
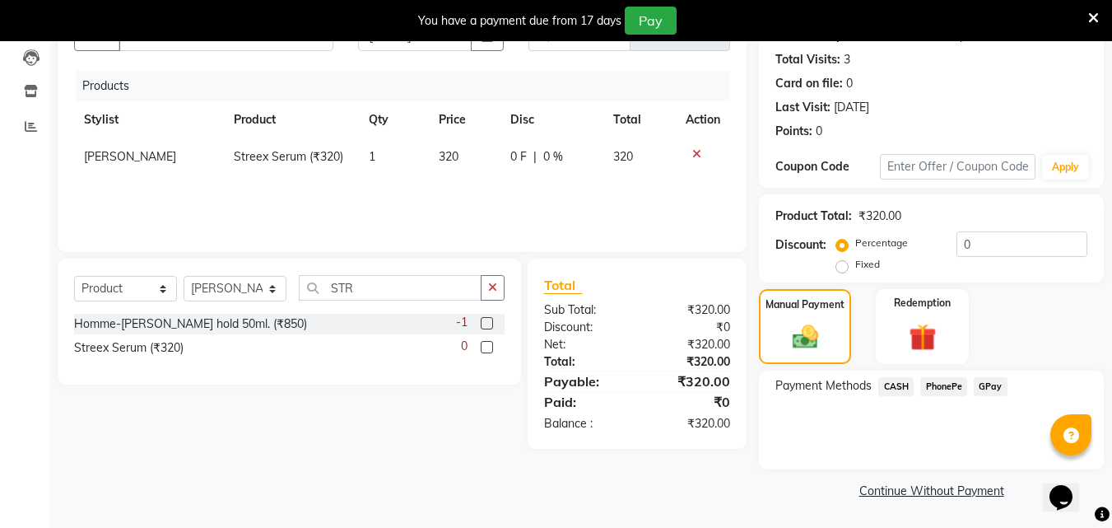
click at [889, 390] on span "CASH" at bounding box center [896, 386] width 35 height 19
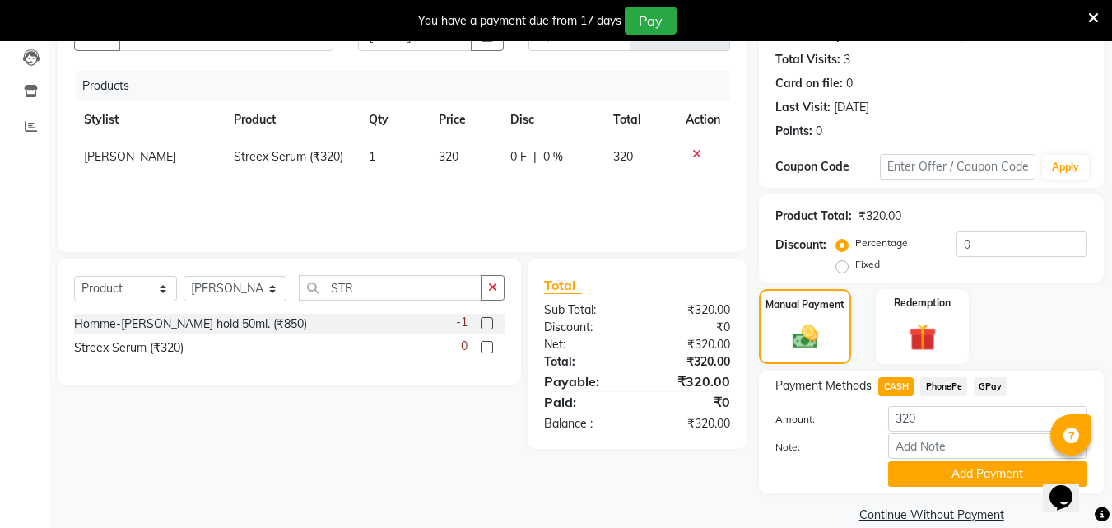
scroll to position [198, 0]
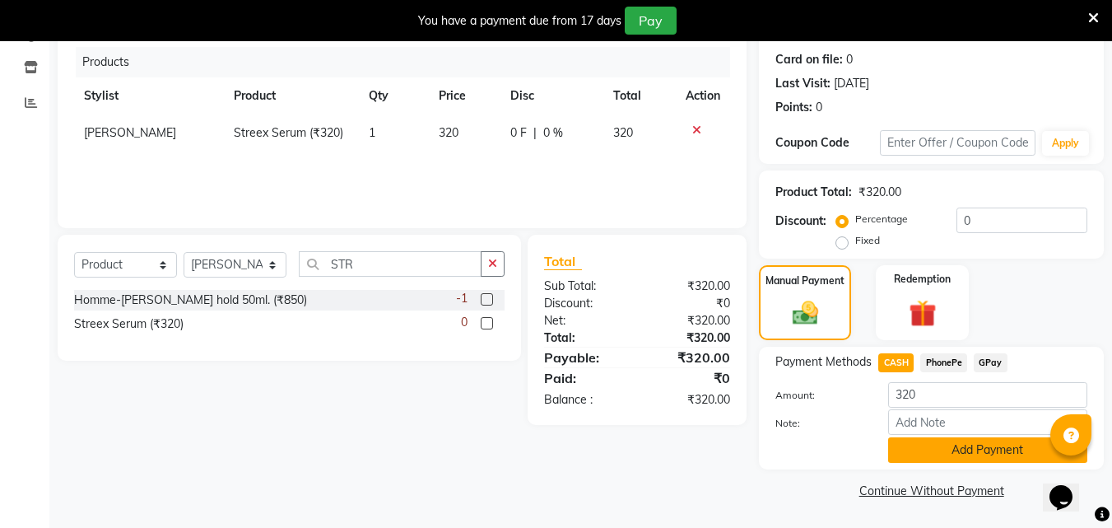
click at [915, 447] on button "Add Payment" at bounding box center [988, 450] width 199 height 26
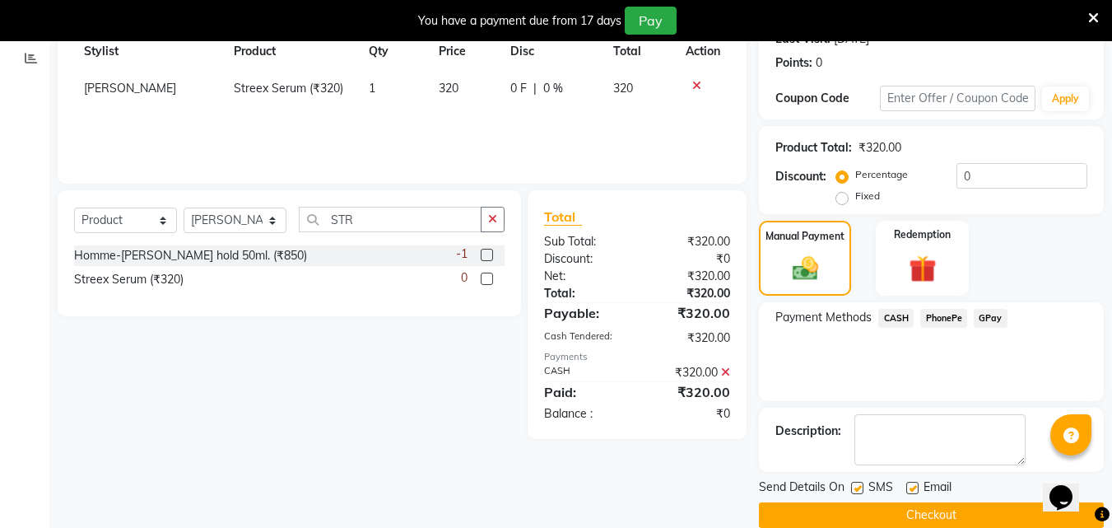
scroll to position [268, 0]
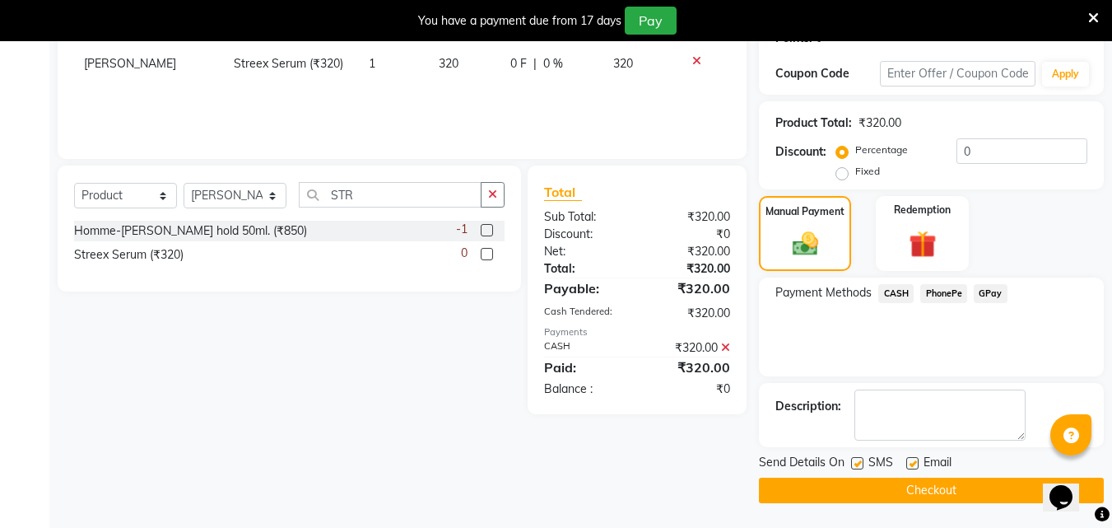
click at [915, 485] on button "Checkout" at bounding box center [931, 491] width 345 height 26
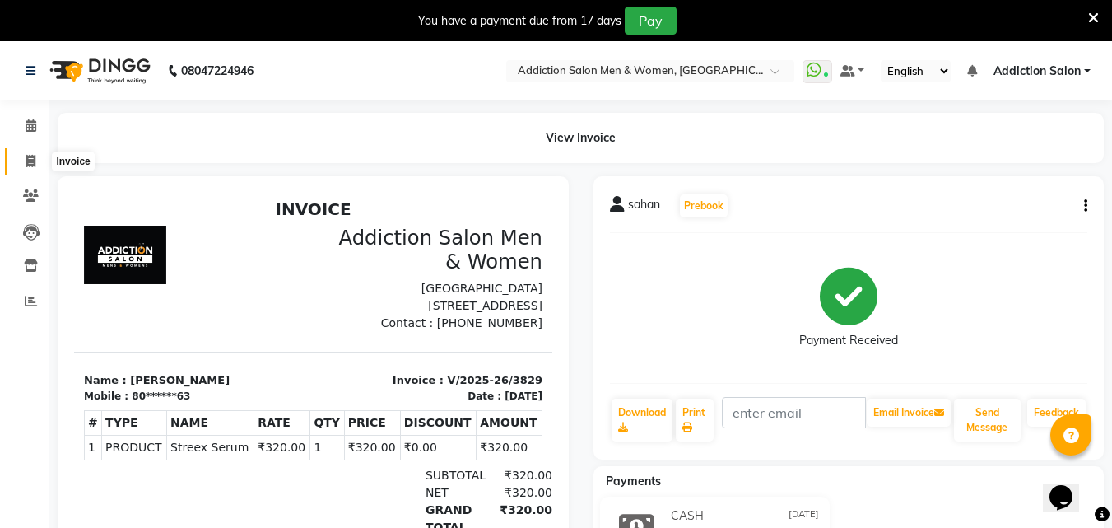
click at [35, 156] on icon at bounding box center [30, 161] width 9 height 12
select select "service"
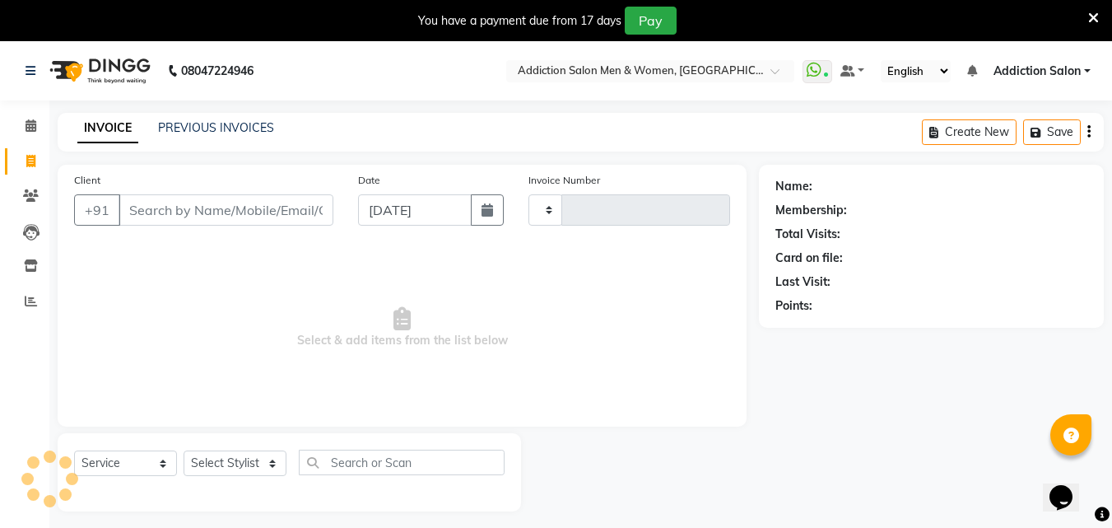
scroll to position [41, 0]
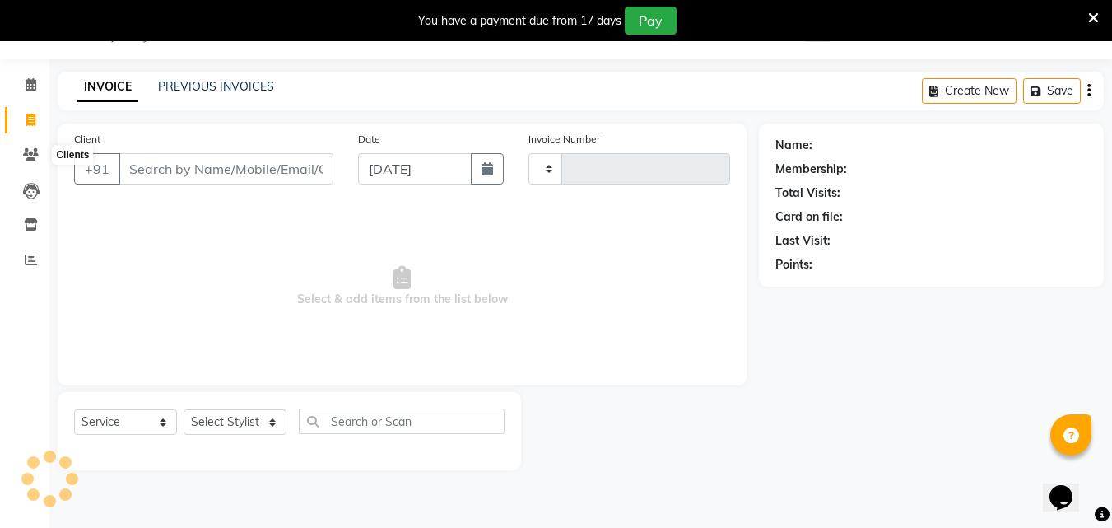
type input "3830"
select select "6595"
click at [197, 90] on link "PREVIOUS INVOICES" at bounding box center [216, 86] width 116 height 15
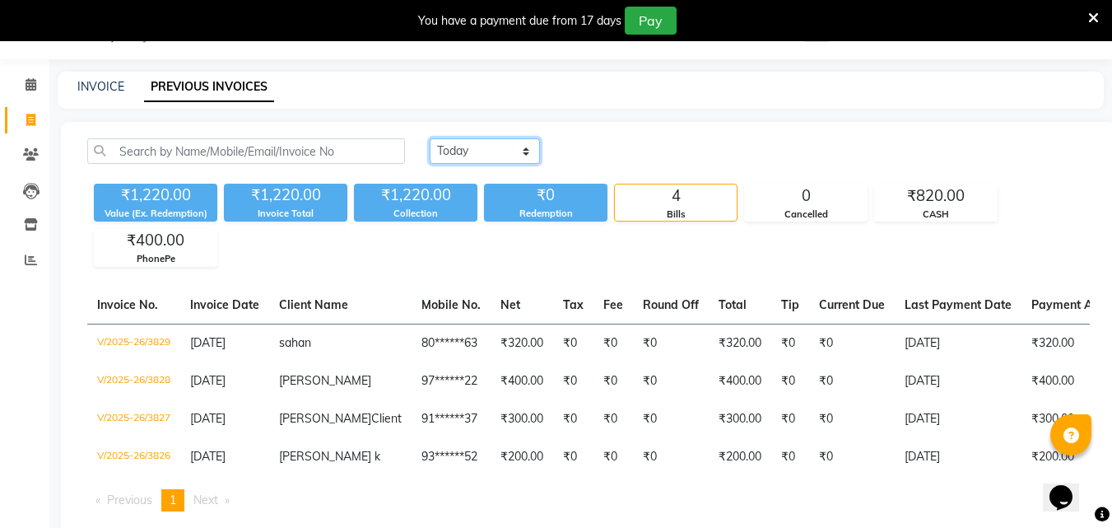
click at [494, 151] on select "[DATE] [DATE] Custom Range" at bounding box center [485, 151] width 110 height 26
select select "[DATE]"
click at [430, 138] on select "[DATE] [DATE] Custom Range" at bounding box center [485, 151] width 110 height 26
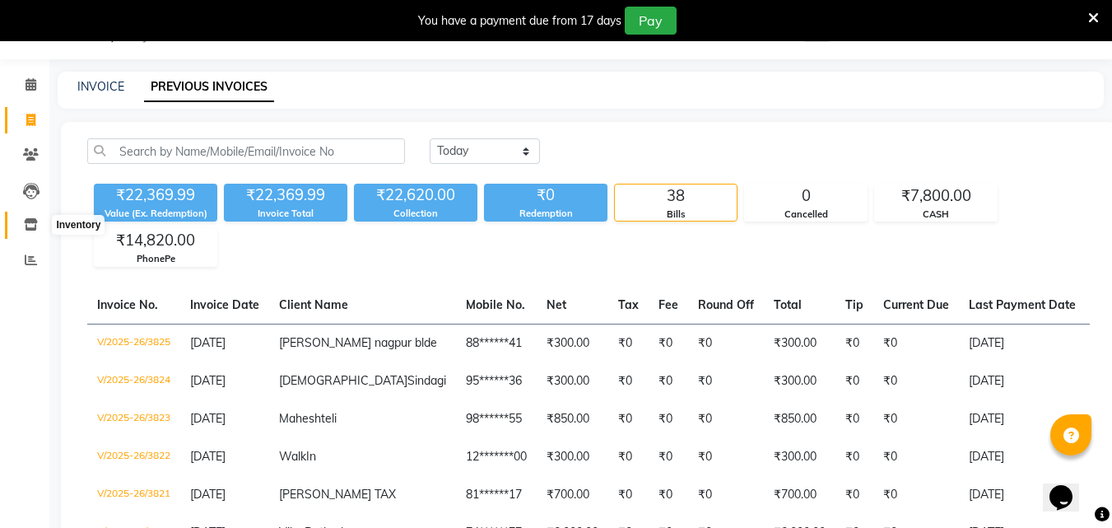
click at [28, 231] on span at bounding box center [30, 225] width 29 height 19
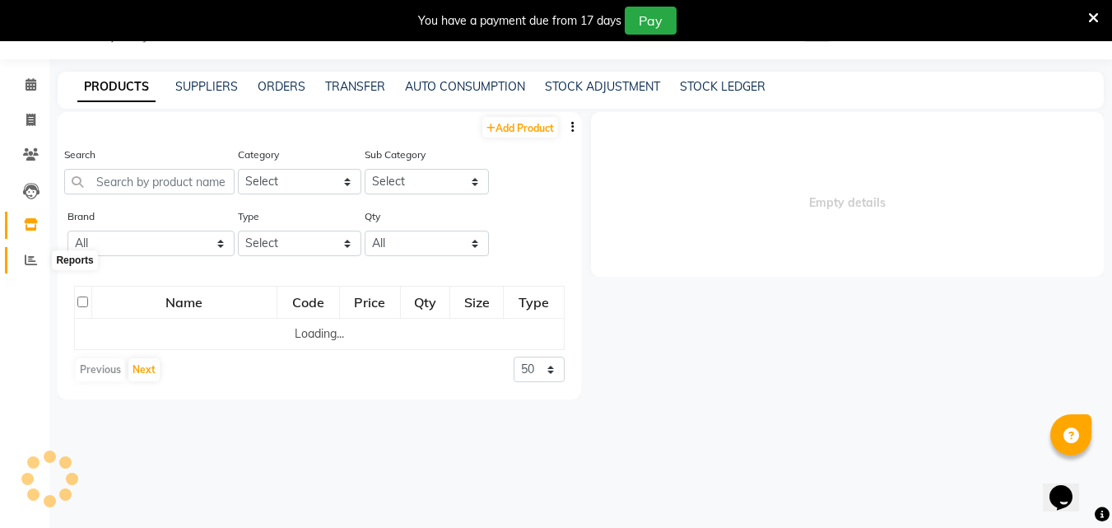
click at [30, 254] on icon at bounding box center [31, 260] width 12 height 12
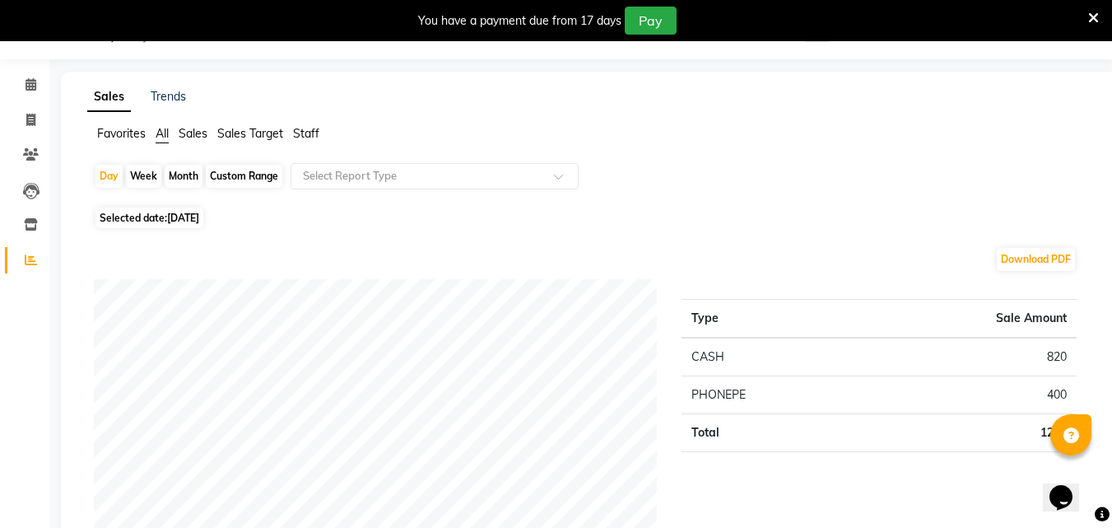
click at [169, 217] on span "[DATE]" at bounding box center [183, 218] width 32 height 12
select select "9"
select select "2025"
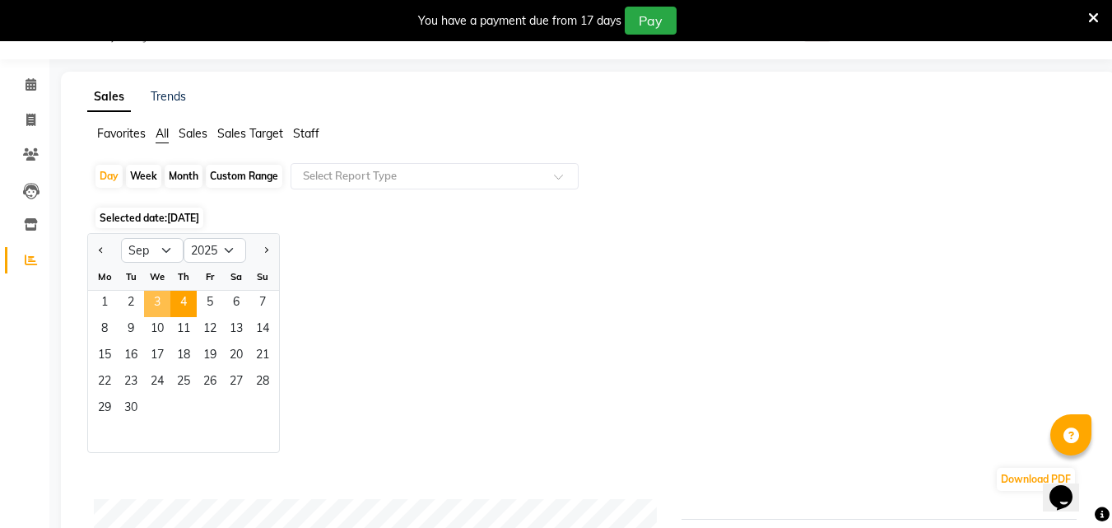
click at [152, 306] on span "3" at bounding box center [157, 304] width 26 height 26
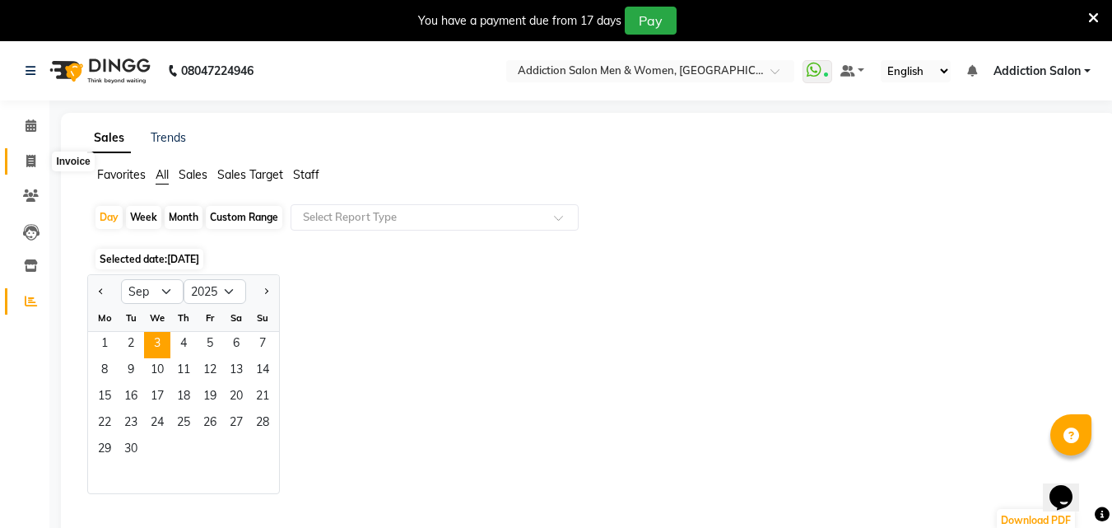
click at [36, 157] on span at bounding box center [30, 161] width 29 height 19
select select "6595"
select select "service"
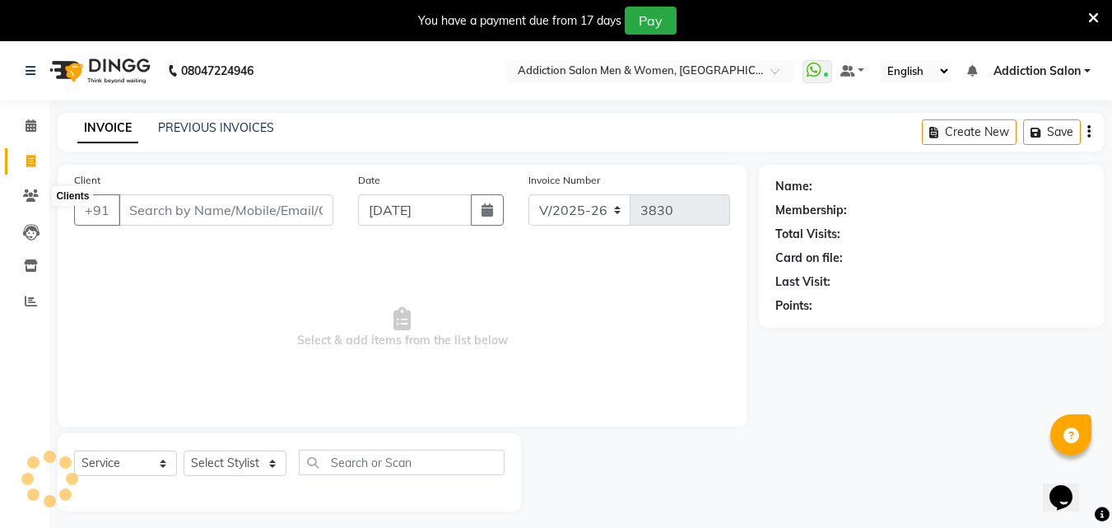
scroll to position [41, 0]
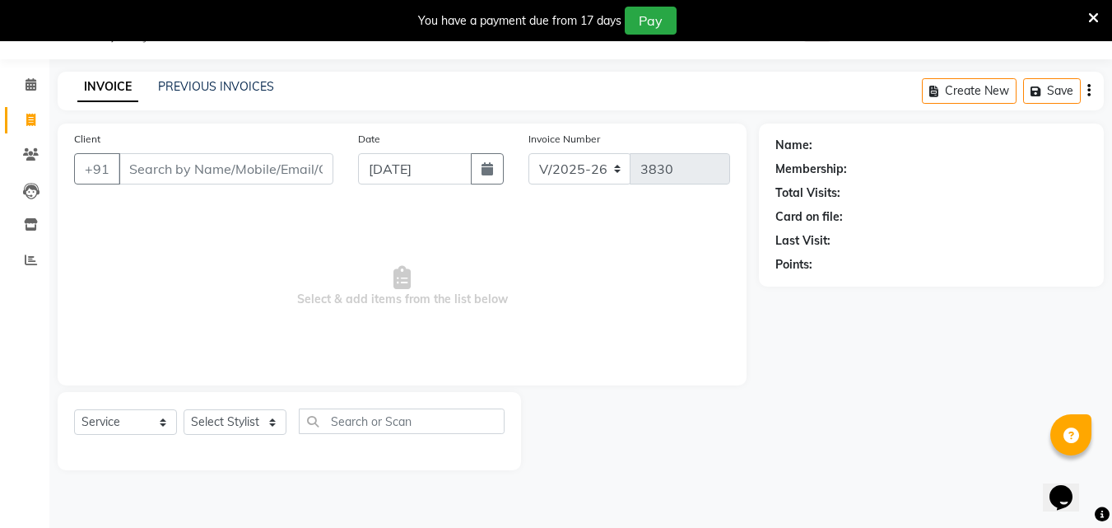
click at [164, 179] on input "Client" at bounding box center [226, 168] width 215 height 31
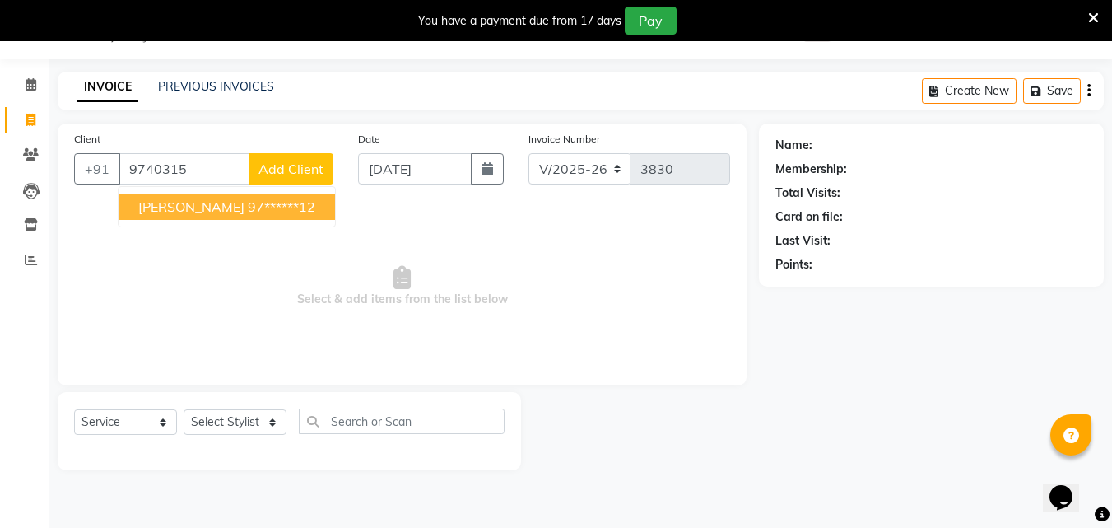
click at [156, 207] on span "[PERSON_NAME]" at bounding box center [191, 206] width 106 height 16
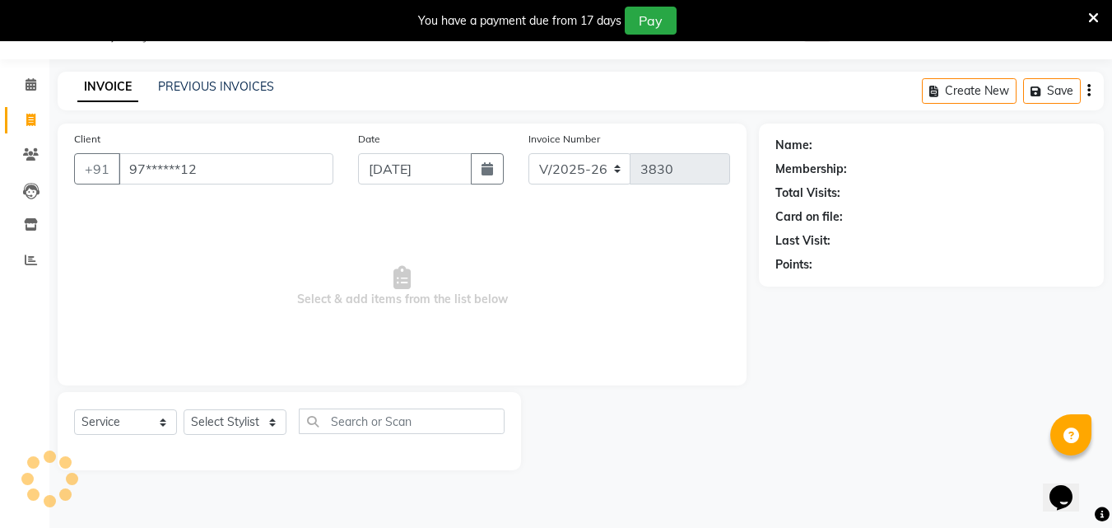
type input "97******12"
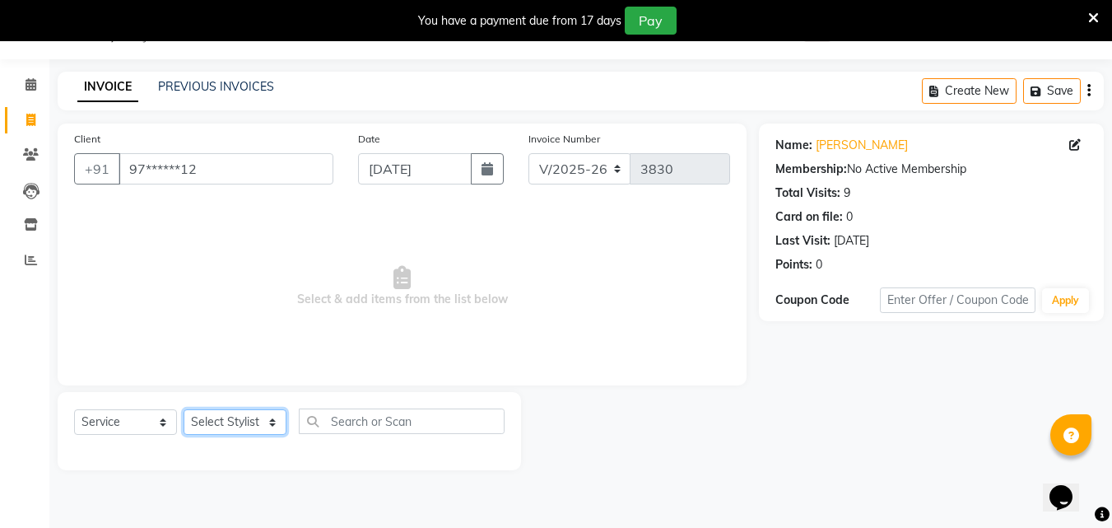
click at [217, 425] on select "Select Stylist Addiction Salon ANJALI BANSIKA [PERSON_NAME] [PERSON_NAME] [PERS…" at bounding box center [235, 422] width 103 height 26
select select "86847"
click at [184, 409] on select "Select Stylist Addiction Salon ANJALI BANSIKA [PERSON_NAME] [PERSON_NAME] [PERS…" at bounding box center [235, 422] width 103 height 26
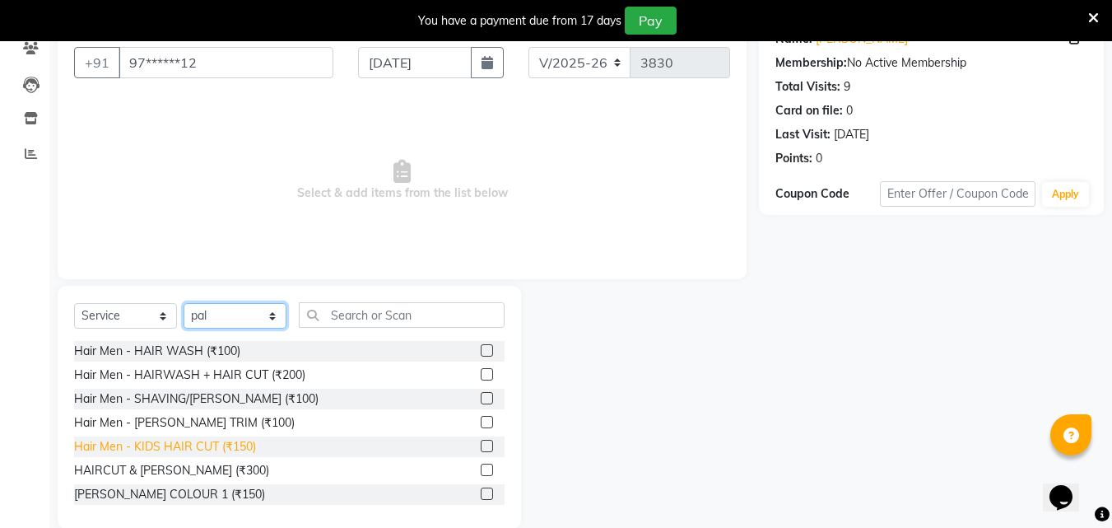
scroll to position [173, 0]
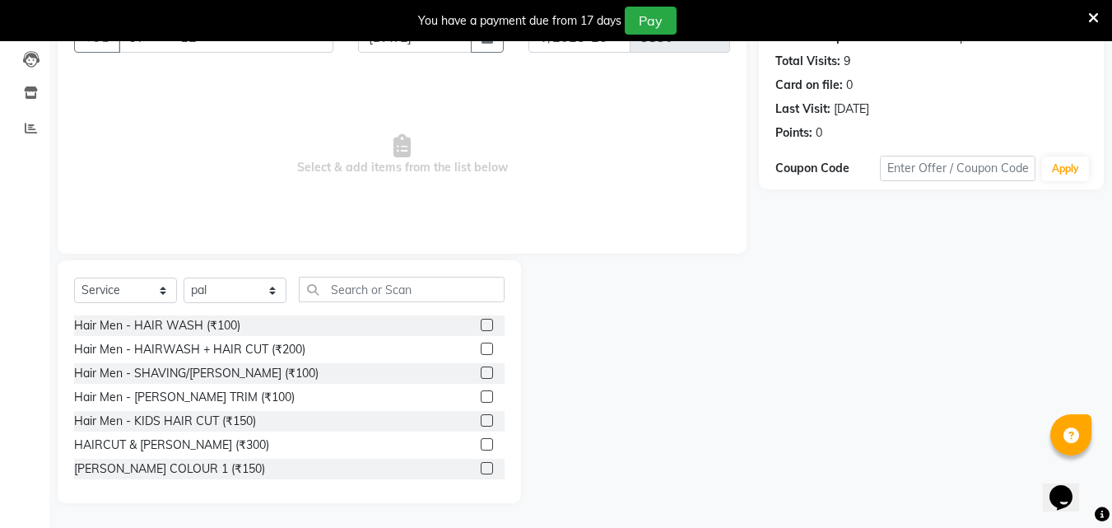
click at [481, 441] on label at bounding box center [487, 444] width 12 height 12
click at [481, 441] on input "checkbox" at bounding box center [486, 445] width 11 height 11
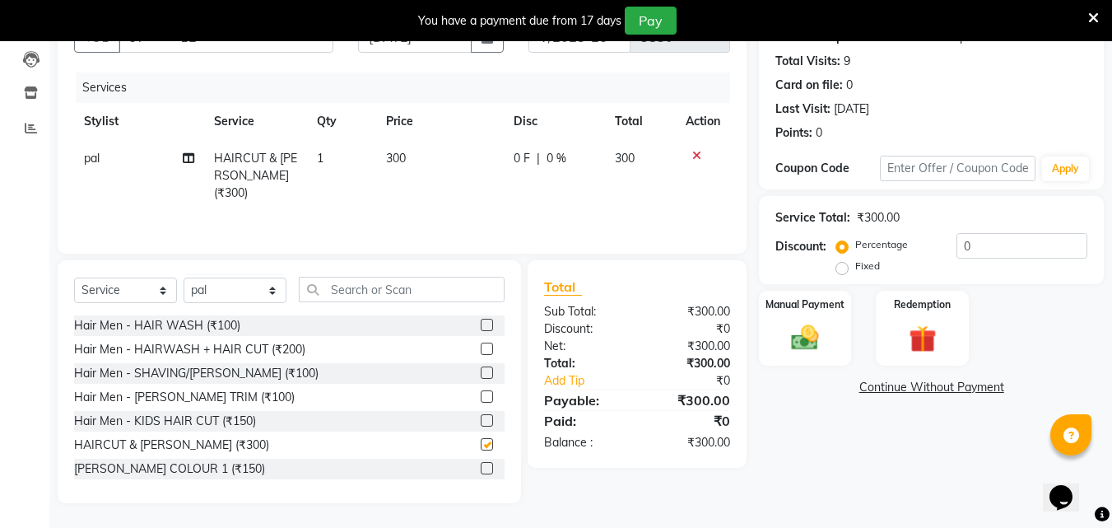
checkbox input "false"
click at [805, 342] on img at bounding box center [805, 337] width 46 height 33
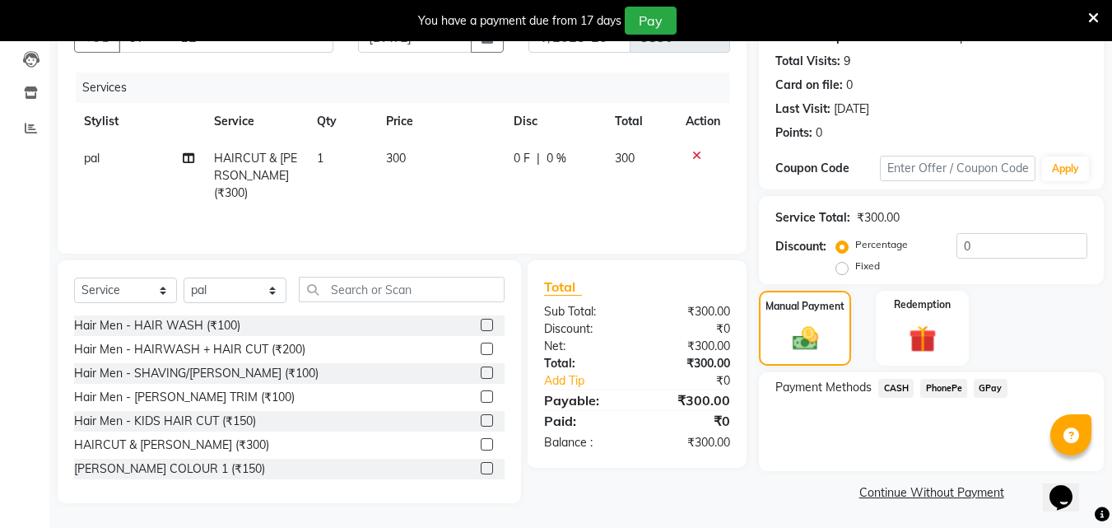
click at [947, 384] on span "PhonePe" at bounding box center [944, 388] width 47 height 19
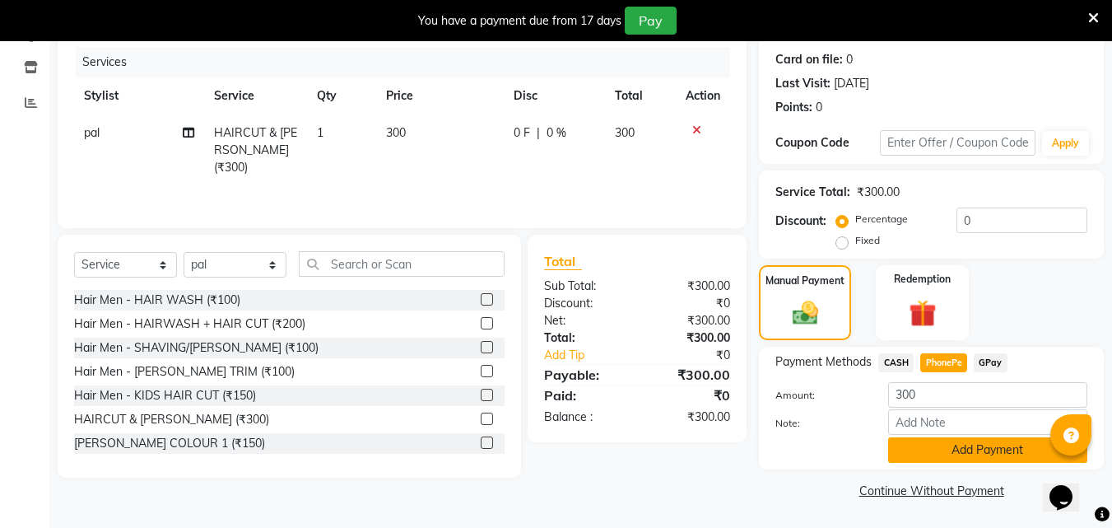
click at [953, 450] on button "Add Payment" at bounding box center [988, 450] width 199 height 26
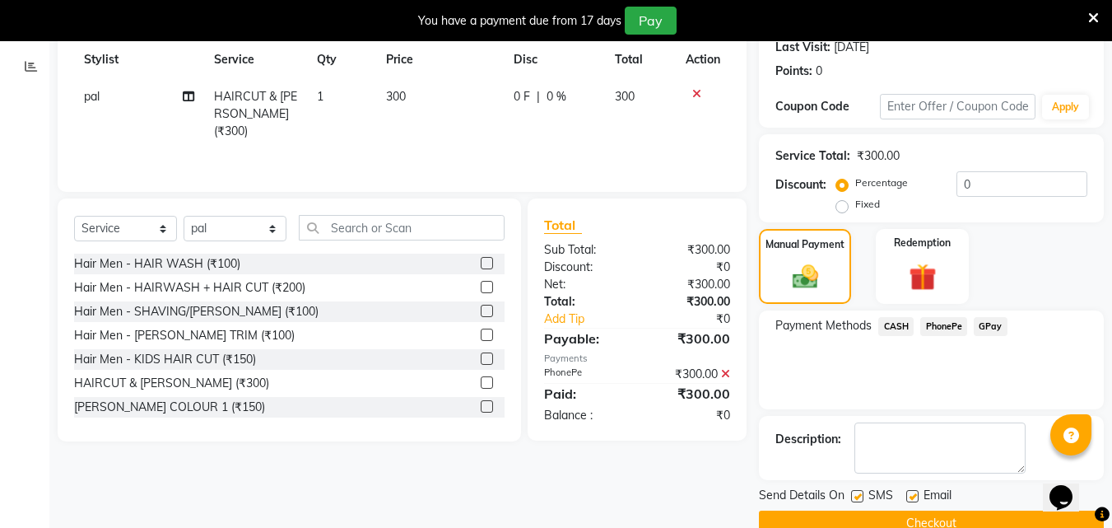
scroll to position [268, 0]
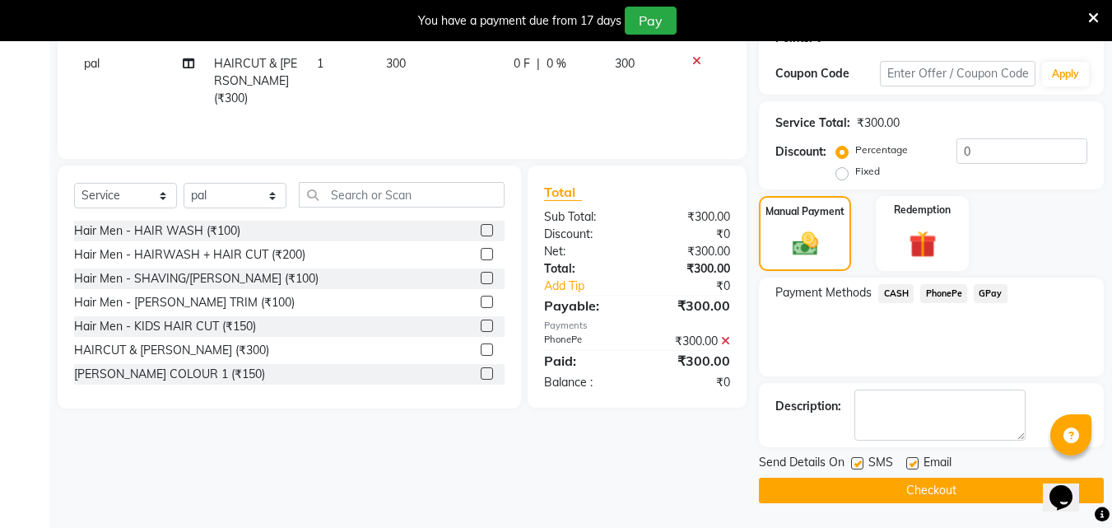
click at [944, 487] on button "Checkout" at bounding box center [931, 491] width 345 height 26
